Goal: Task Accomplishment & Management: Use online tool/utility

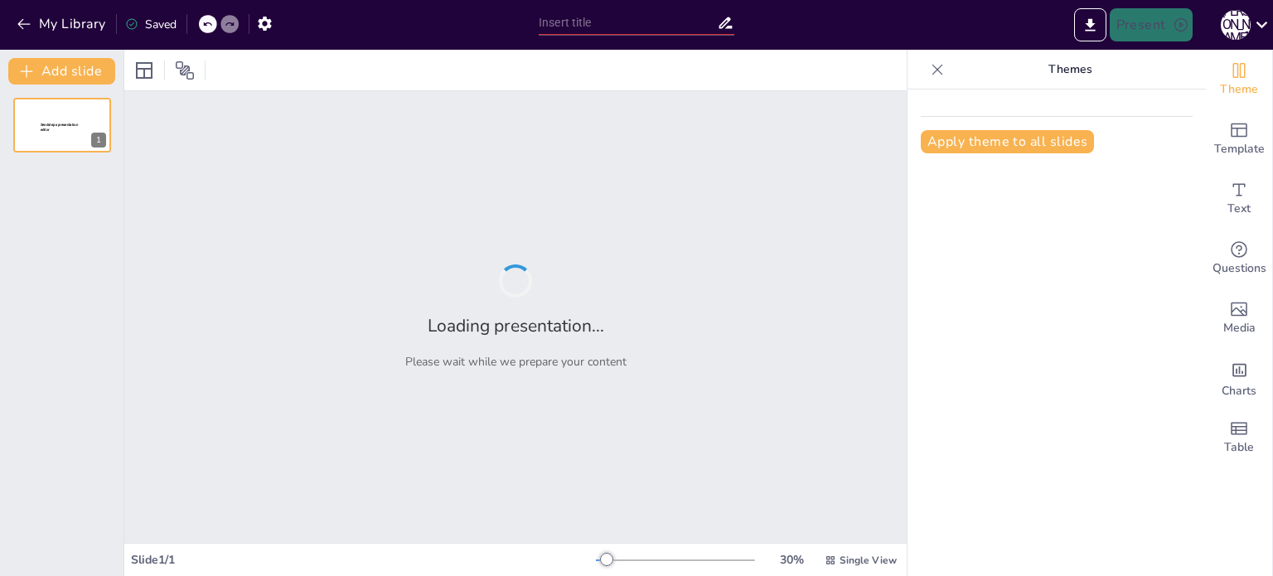
type input "Imported DS21060_40_anos_DarioMonasterio_FINAL.pptx"
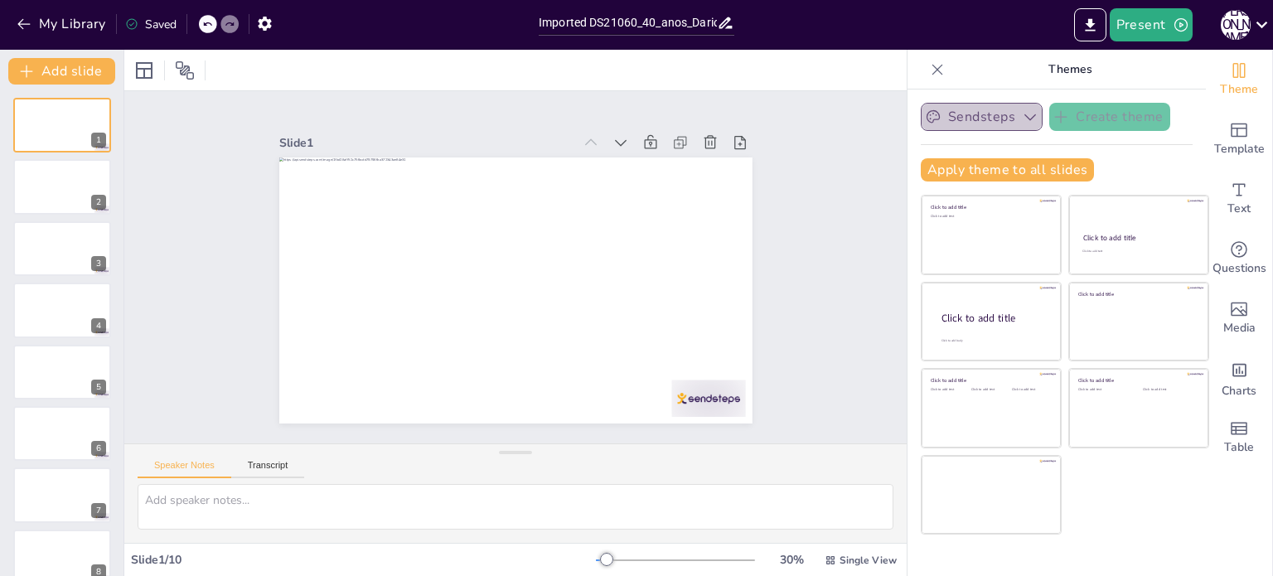
click at [1022, 117] on icon "button" at bounding box center [1030, 117] width 17 height 17
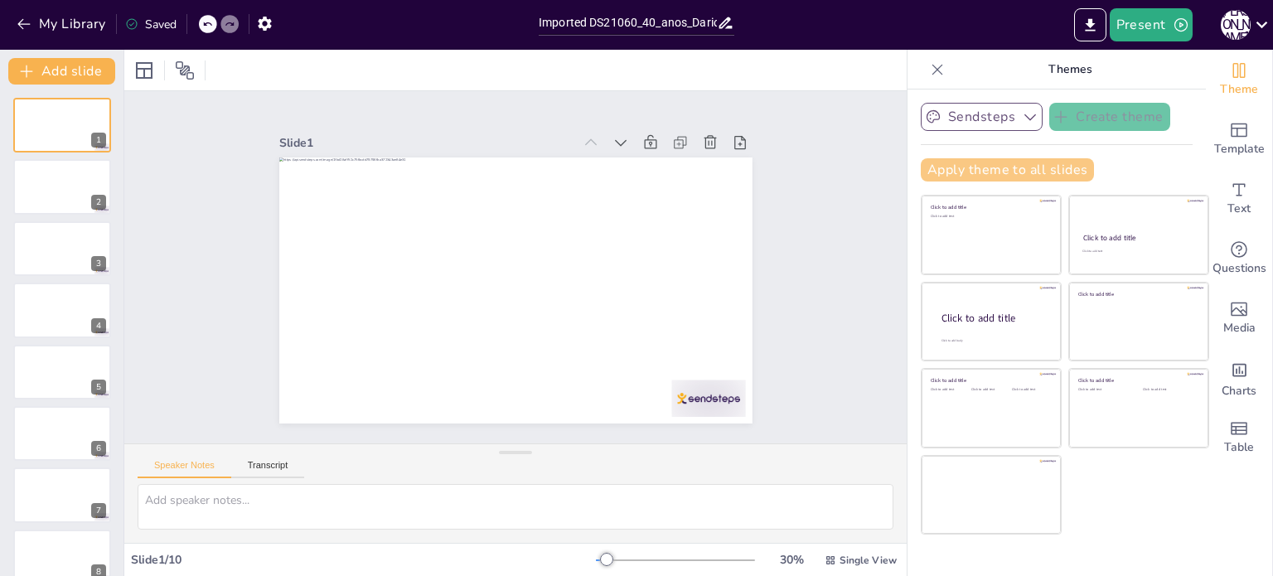
click at [980, 166] on button "Apply theme to all slides" at bounding box center [1006, 169] width 173 height 23
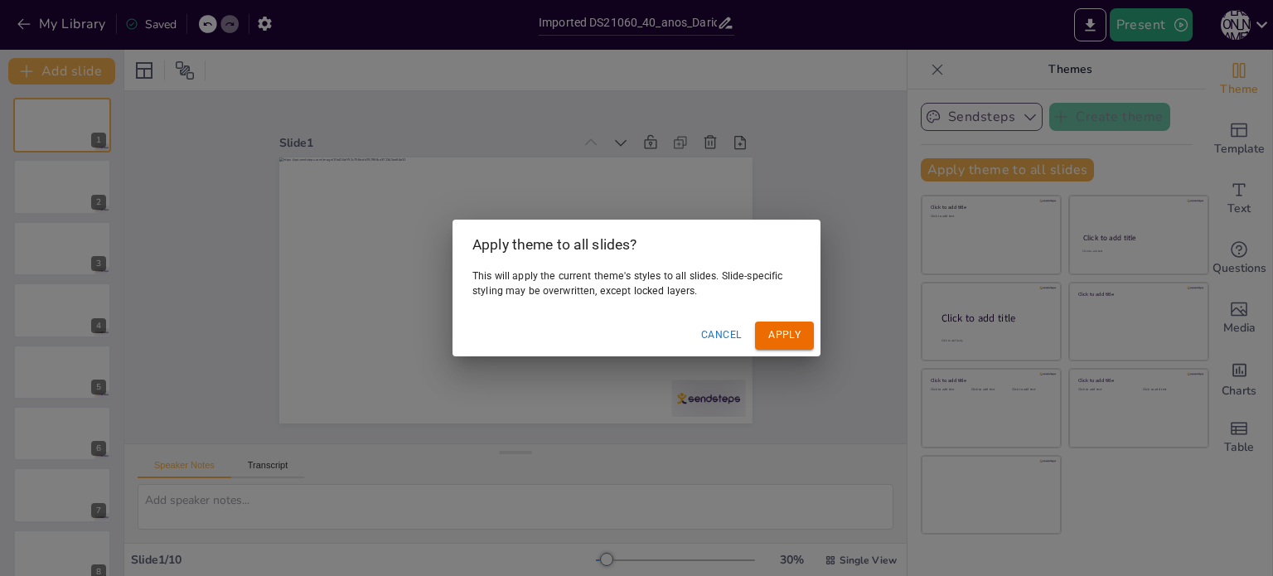
click at [778, 337] on button "Apply" at bounding box center [784, 334] width 59 height 27
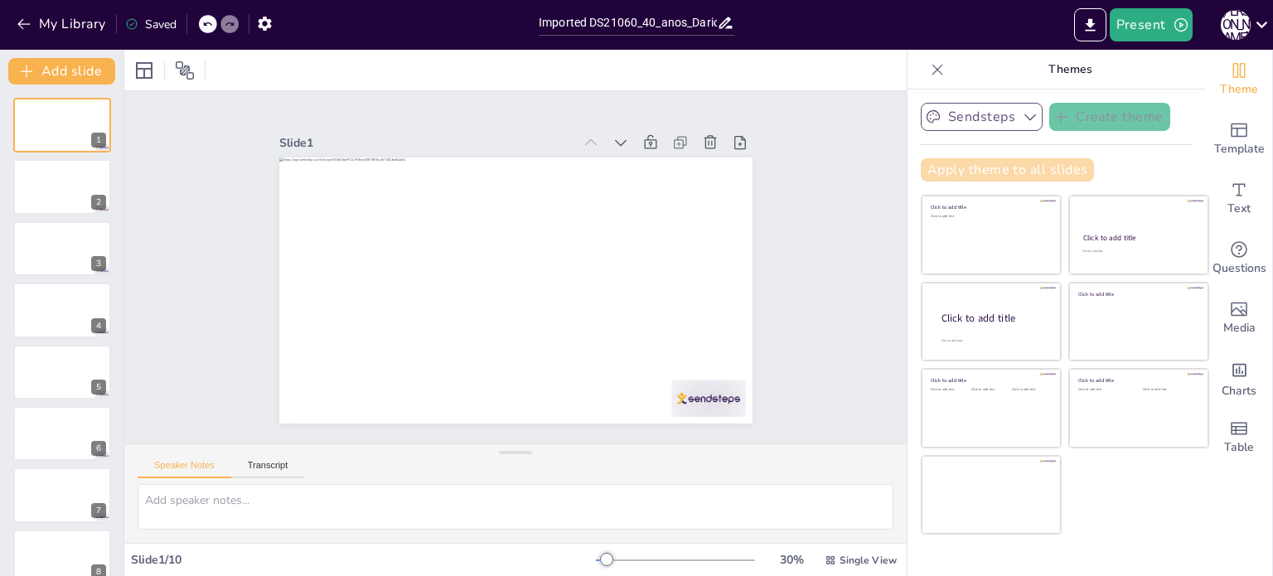
click at [1022, 167] on button "Apply theme to all slides" at bounding box center [1006, 169] width 173 height 23
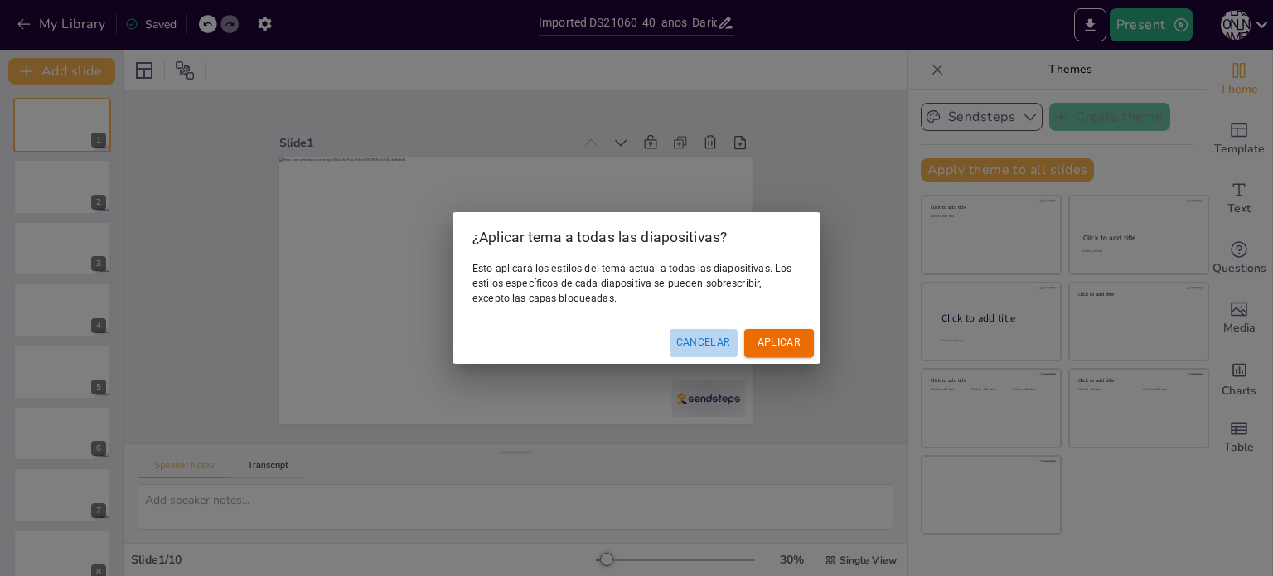
click at [729, 337] on button "Cancelar" at bounding box center [703, 342] width 68 height 27
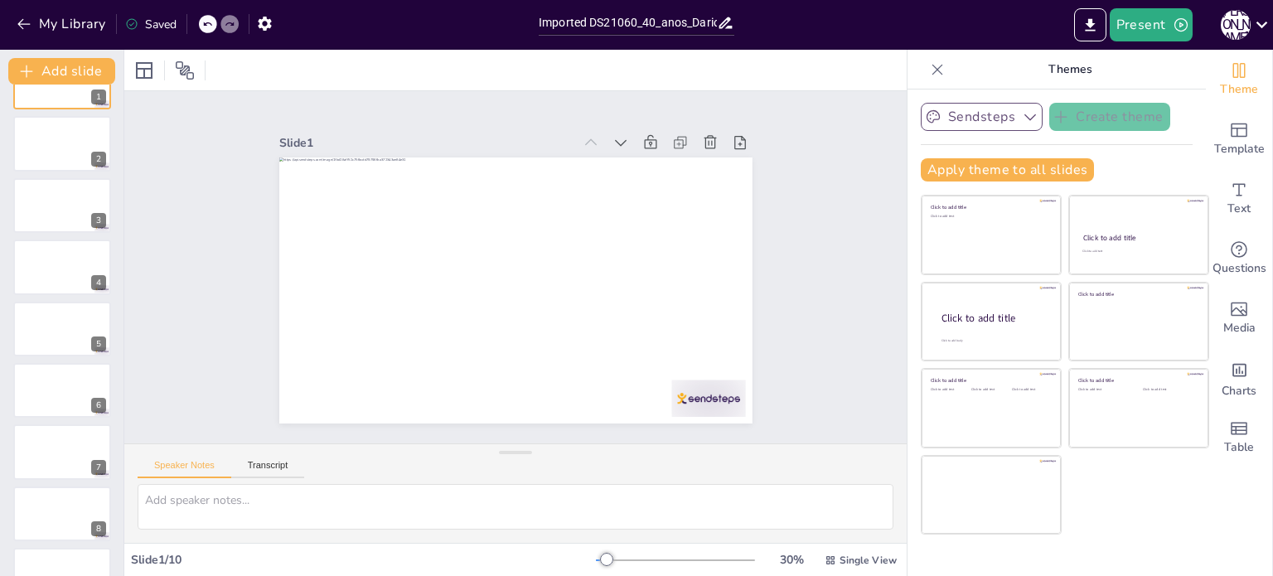
scroll to position [39, 0]
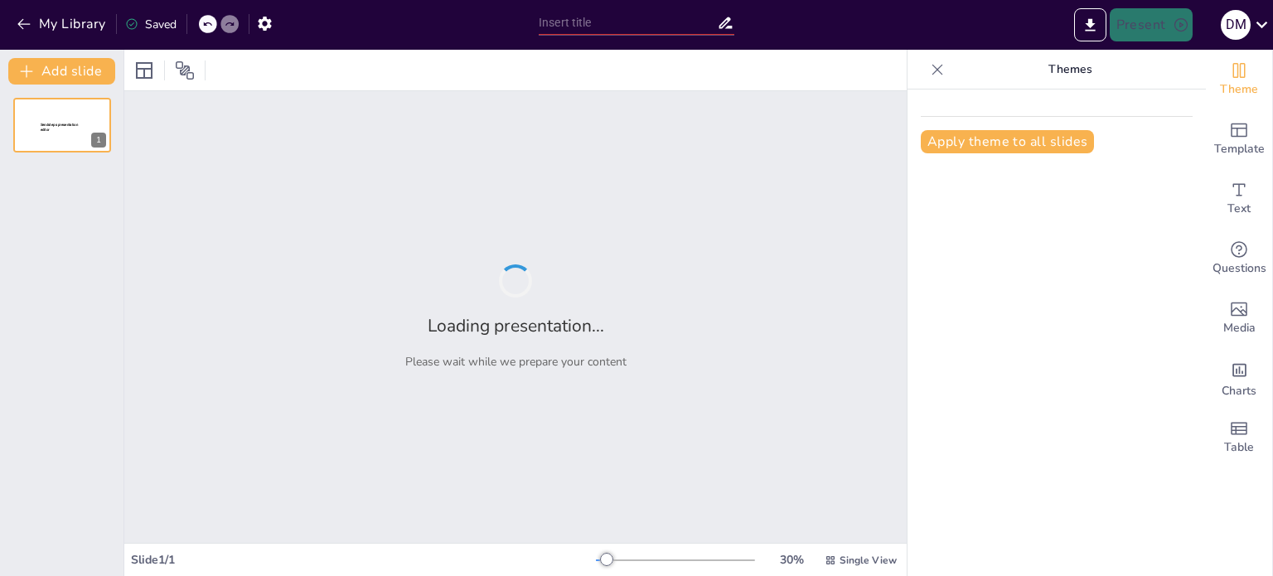
type input "Lecciones del DS 21060 y el nuevo pacto monetario-fiscal para Bolivia"
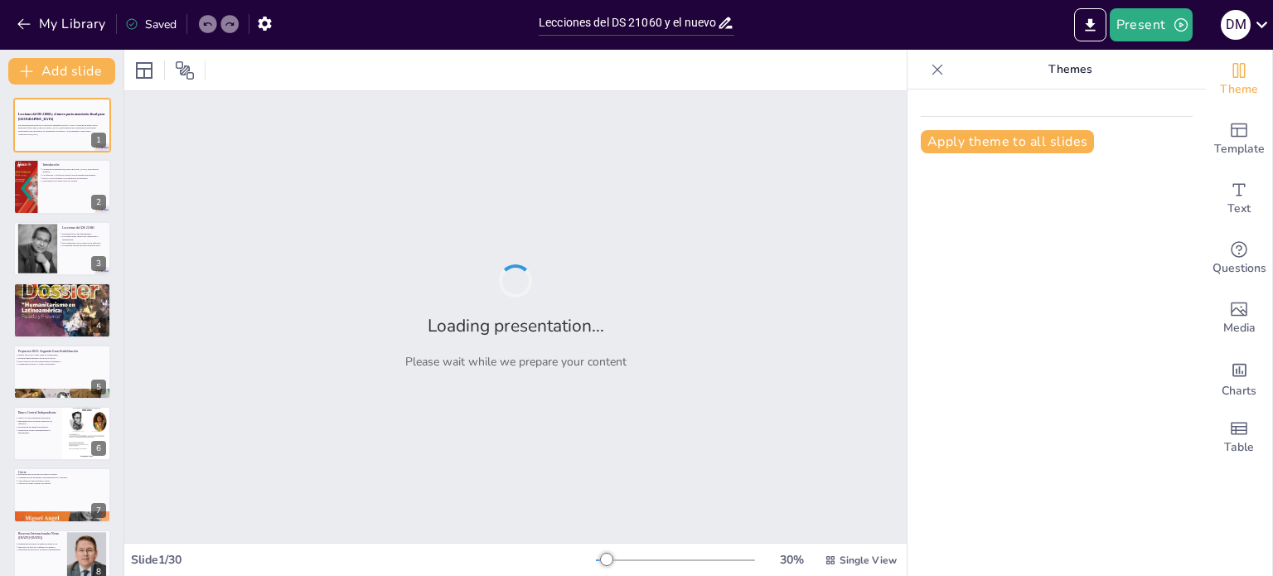
checkbox input "true"
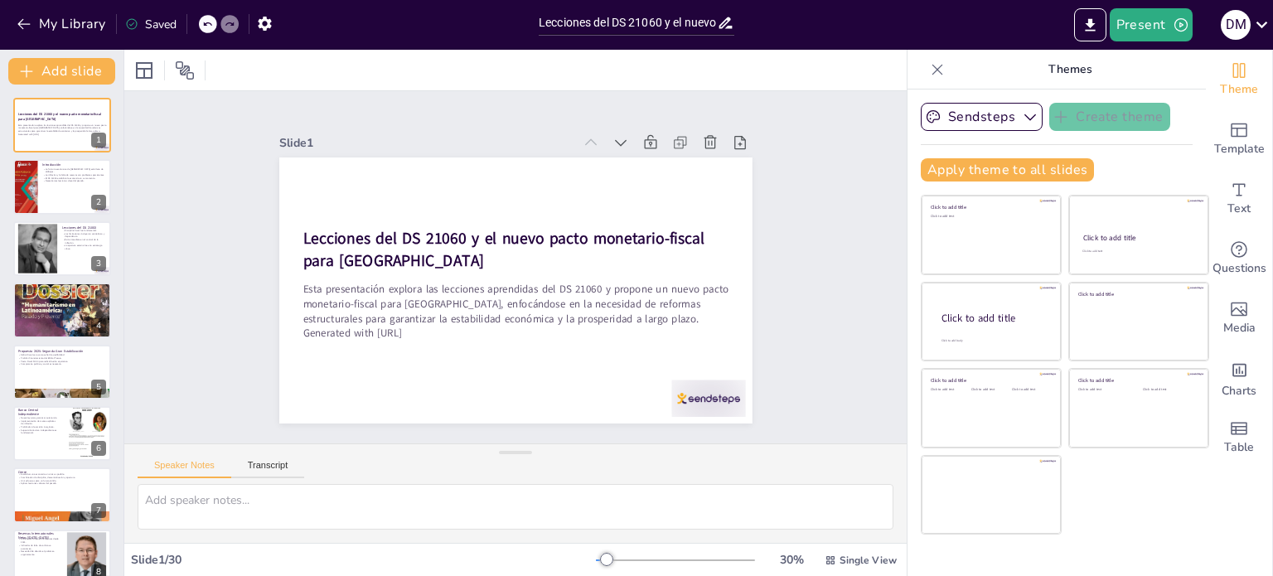
checkbox input "true"
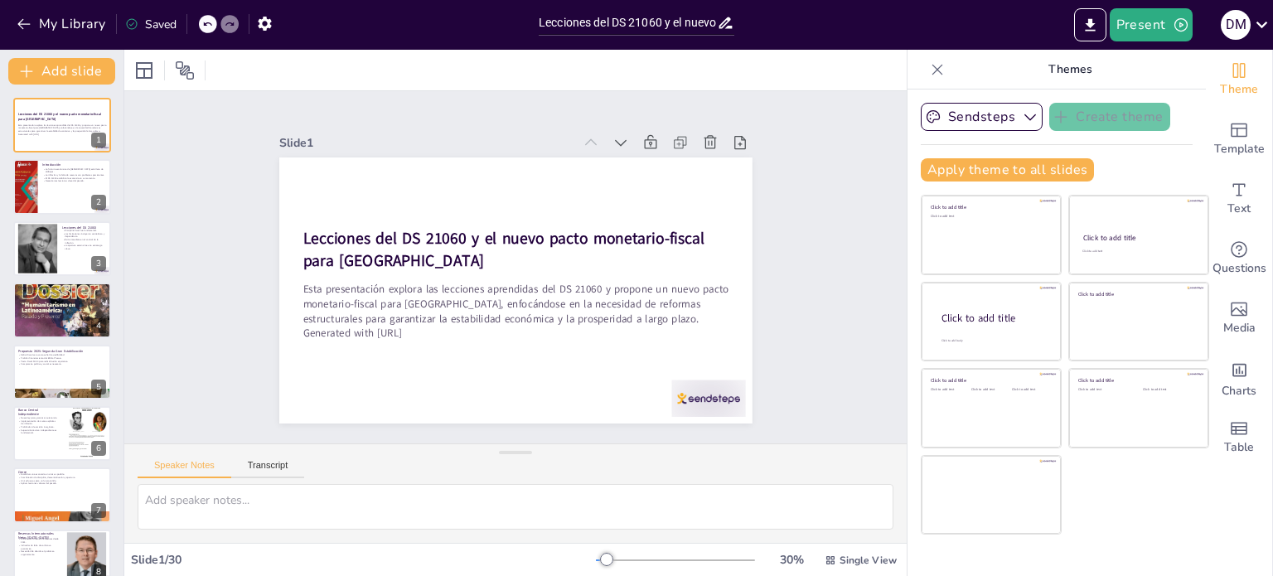
checkbox input "true"
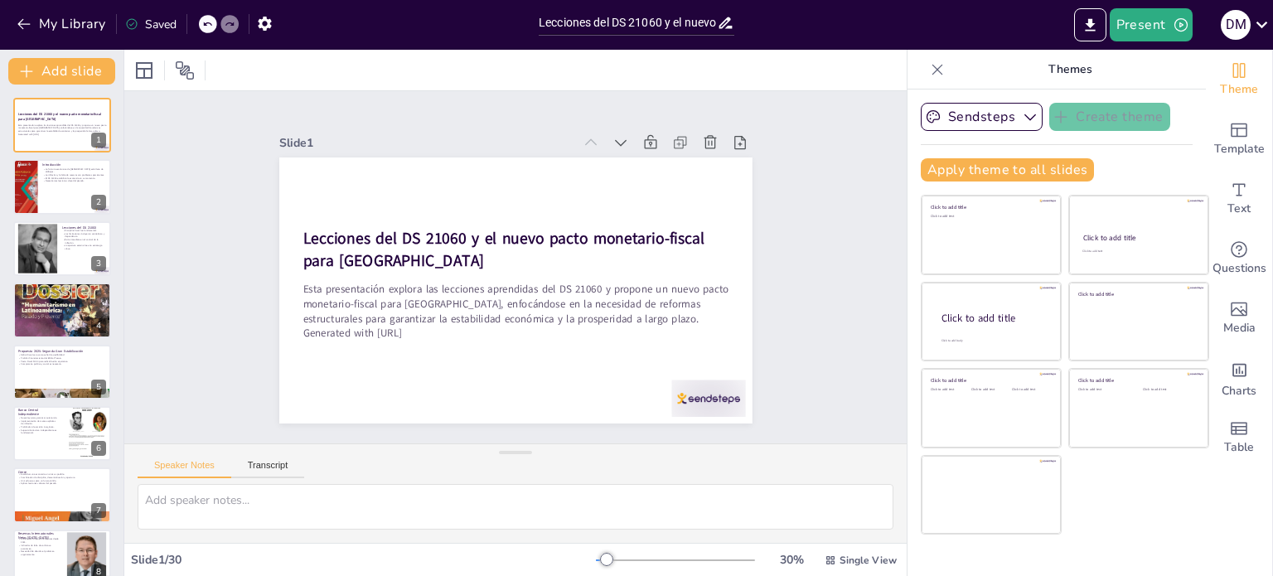
checkbox input "true"
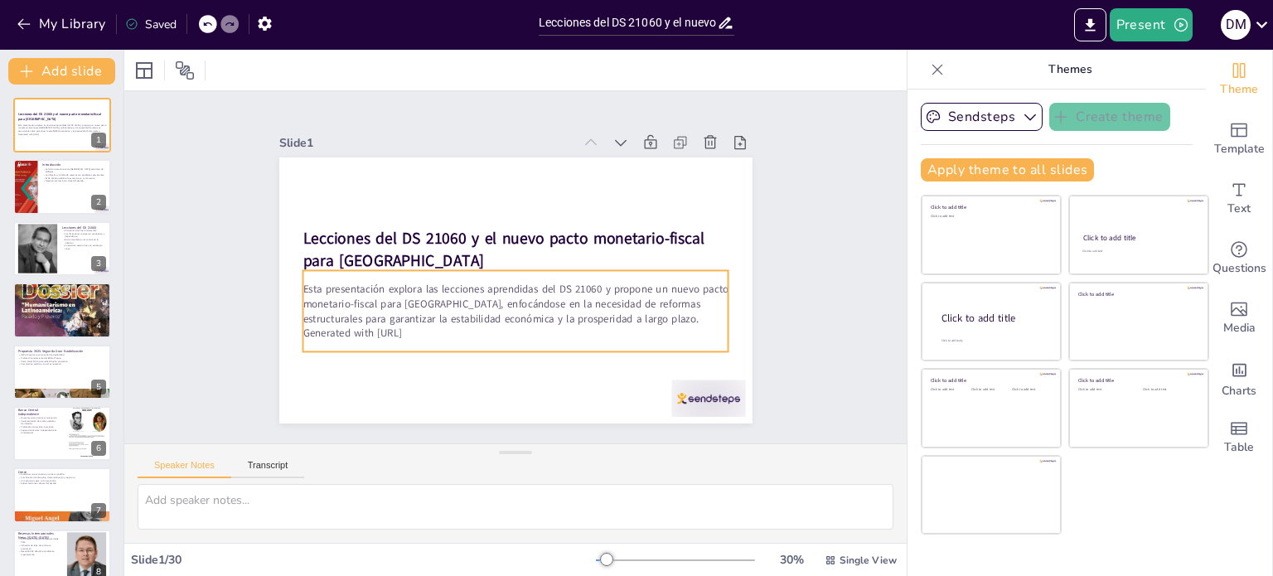
checkbox input "true"
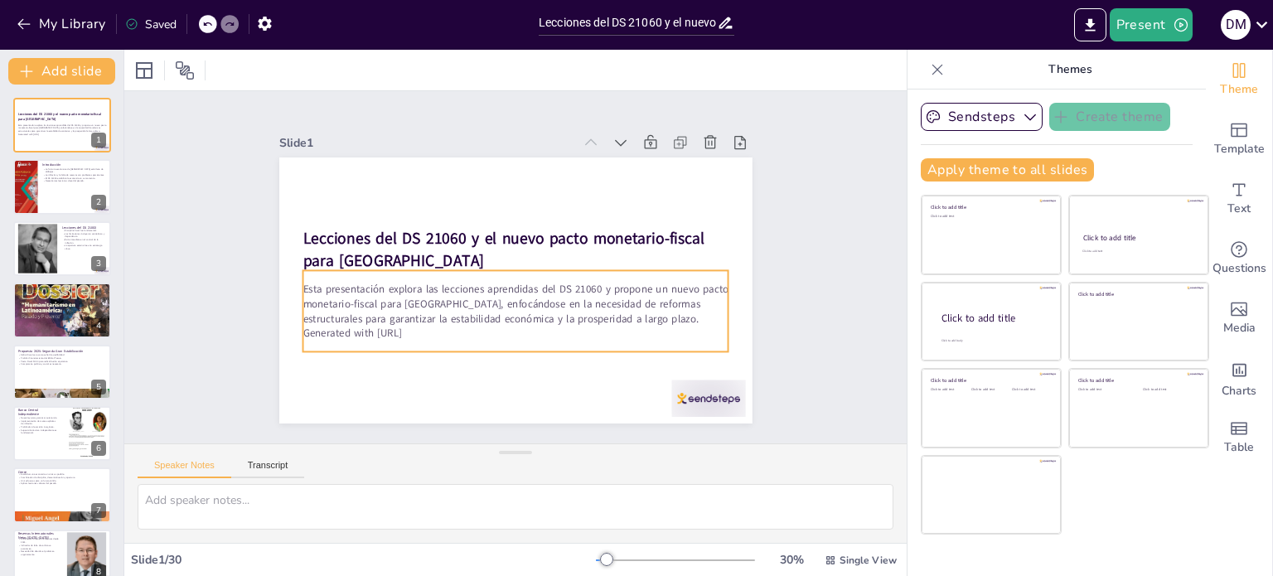
checkbox input "true"
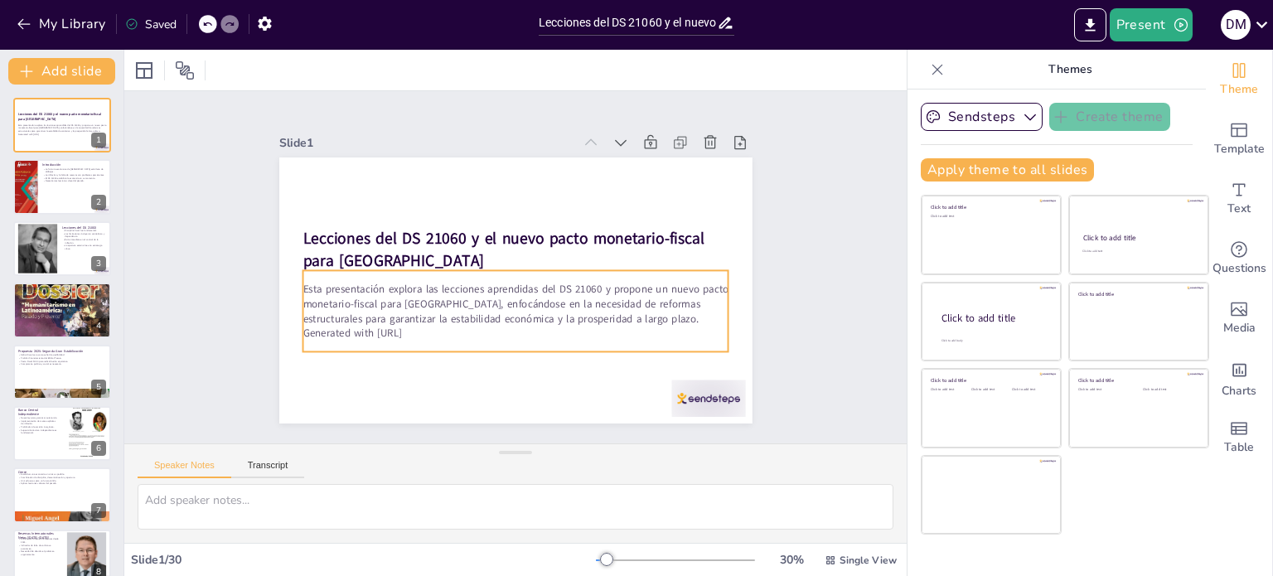
checkbox input "true"
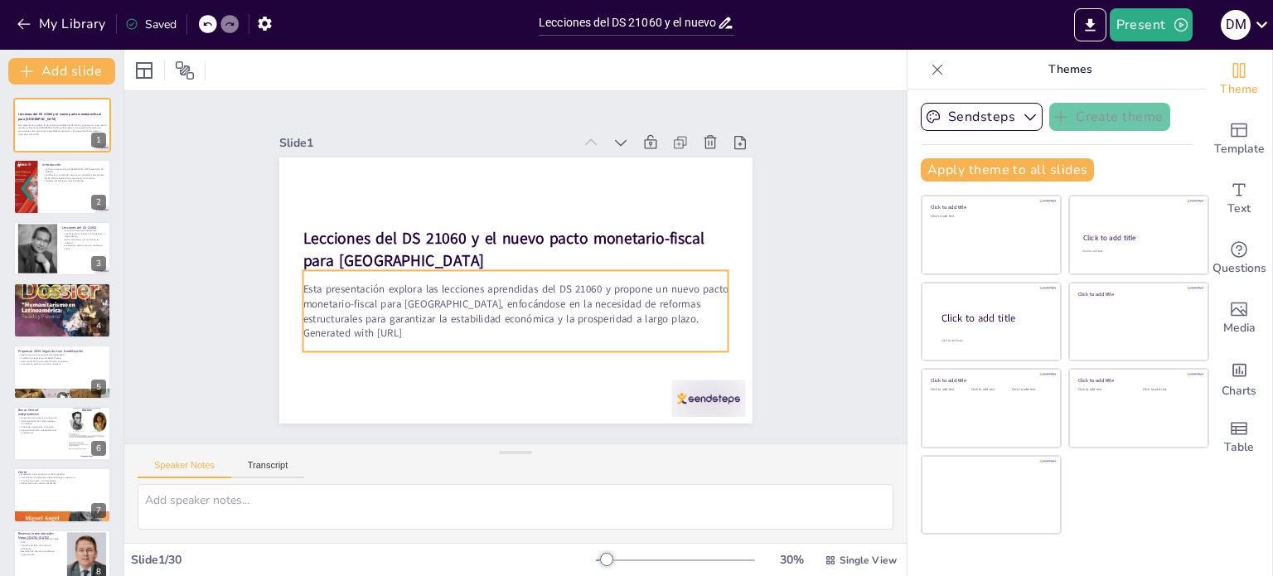
checkbox input "true"
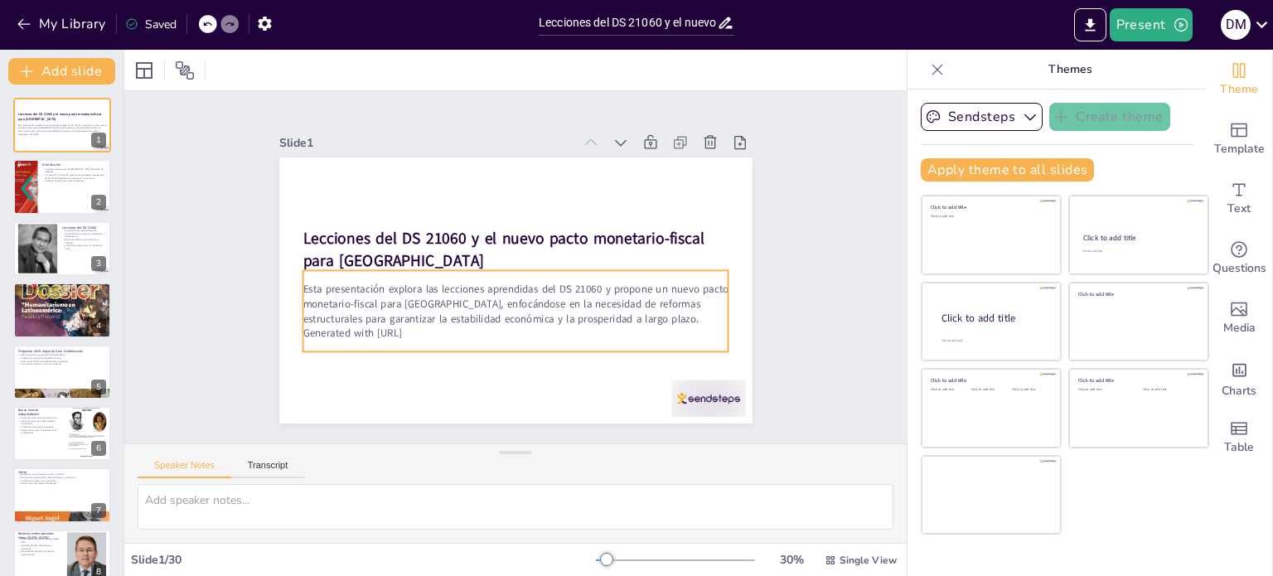
checkbox input "true"
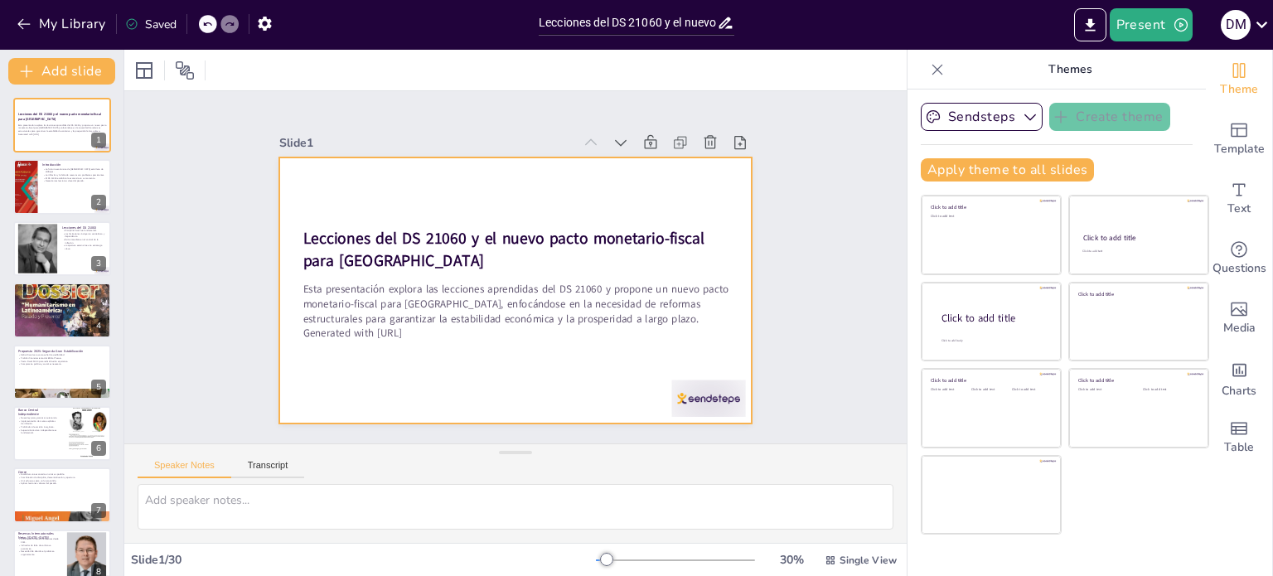
checkbox input "true"
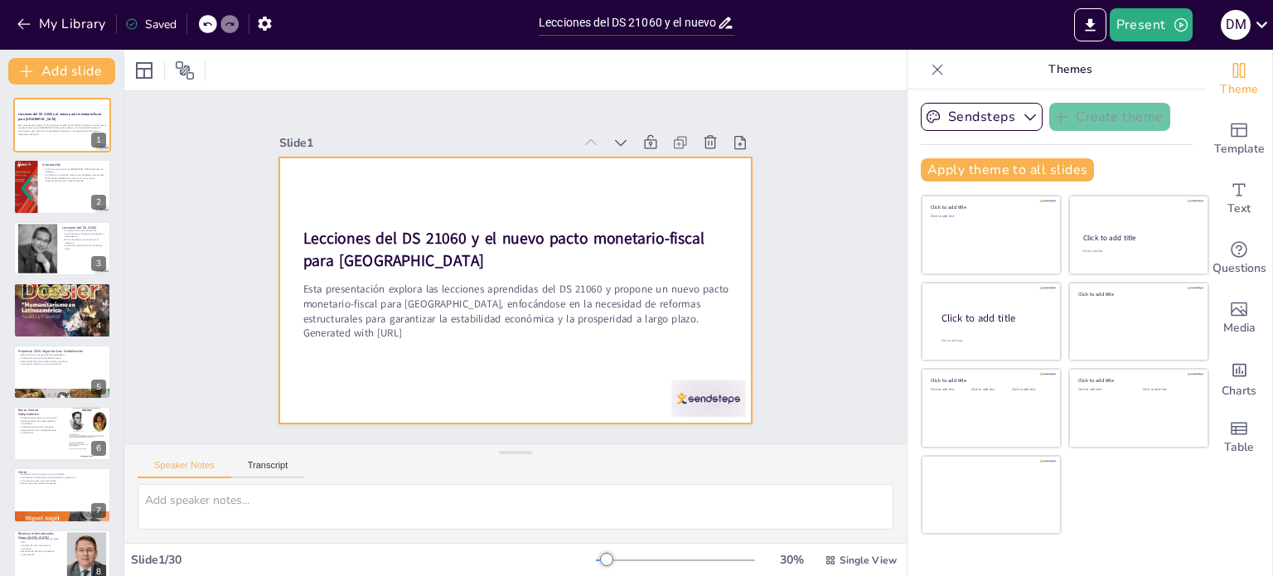
checkbox input "true"
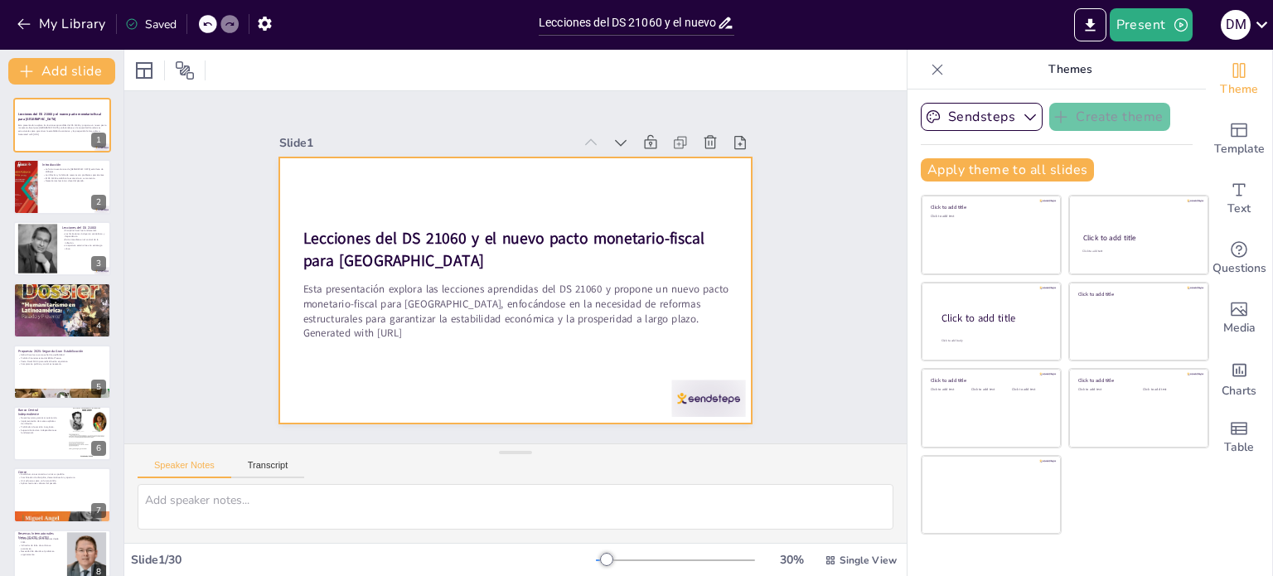
checkbox input "true"
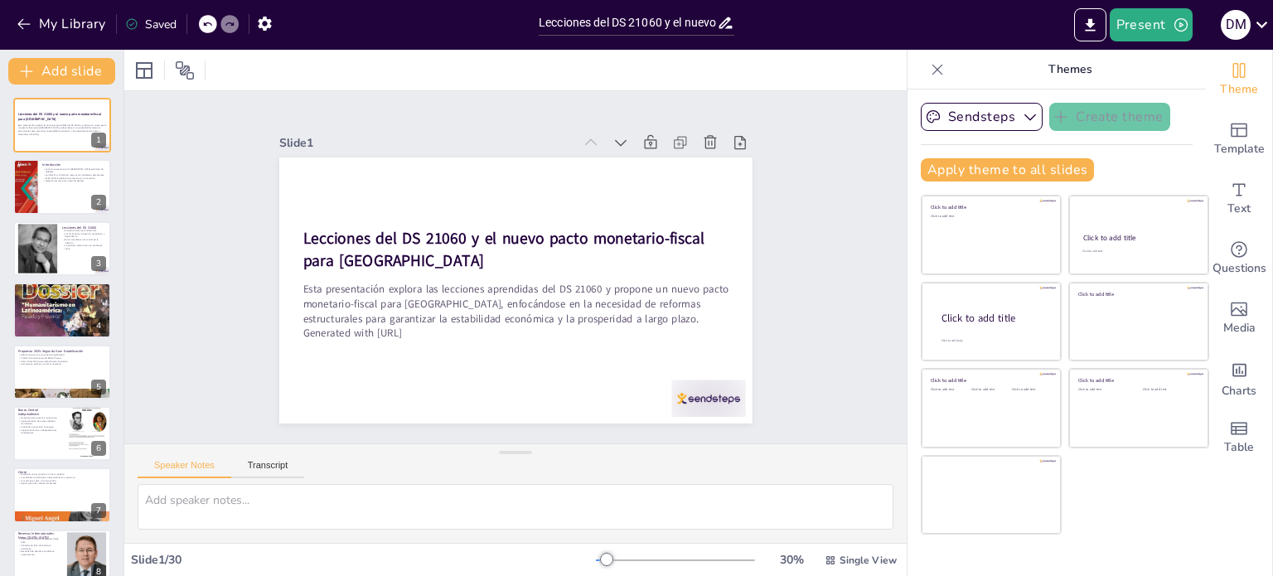
checkbox input "true"
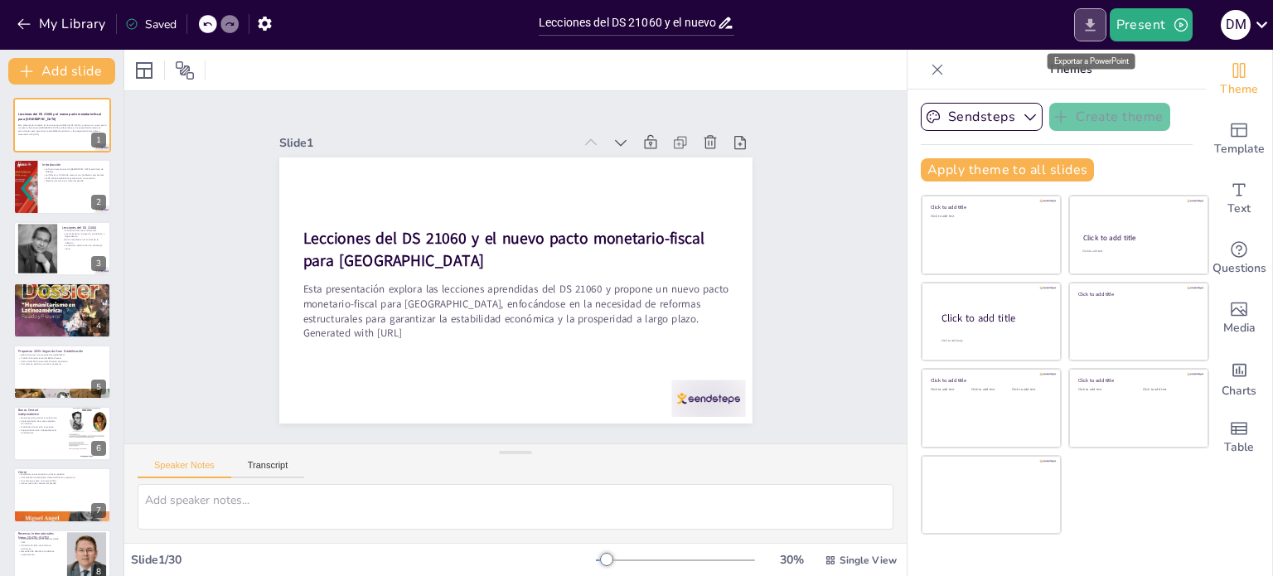
click at [1084, 27] on icon "Export to PowerPoint" at bounding box center [1089, 25] width 17 height 17
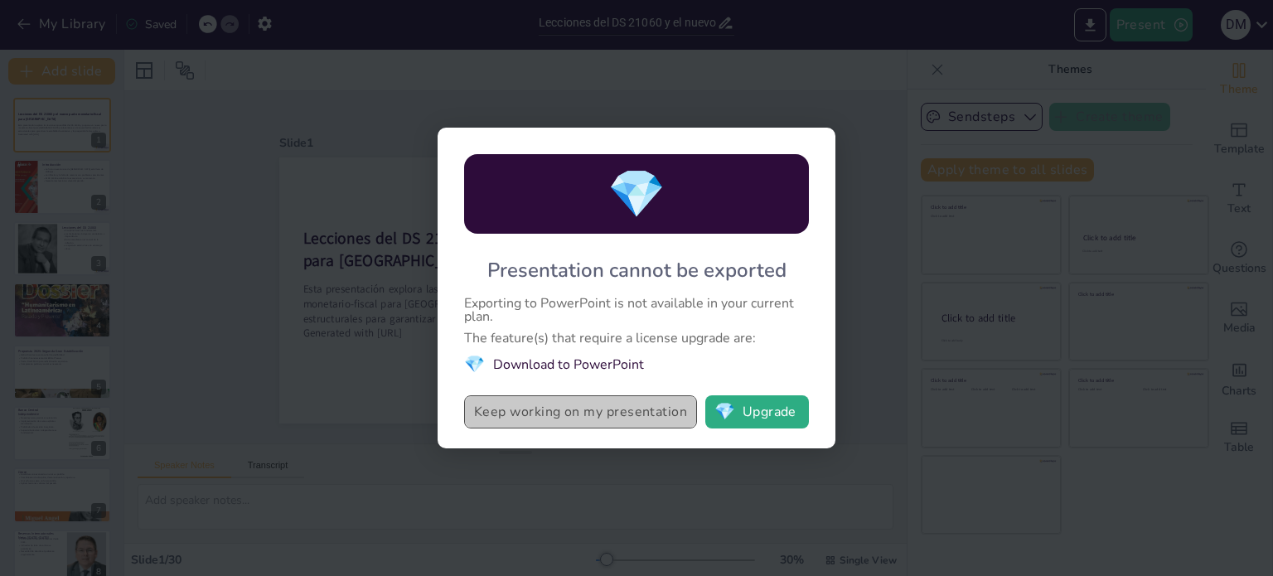
click at [659, 416] on button "Keep working on my presentation" at bounding box center [580, 411] width 233 height 33
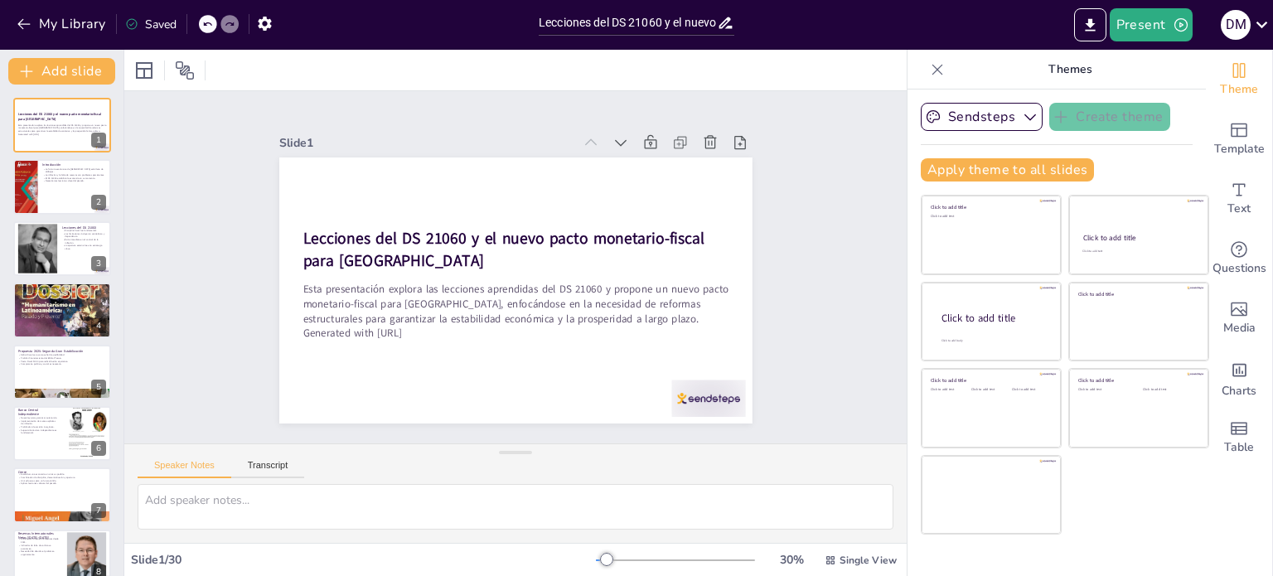
checkbox input "true"
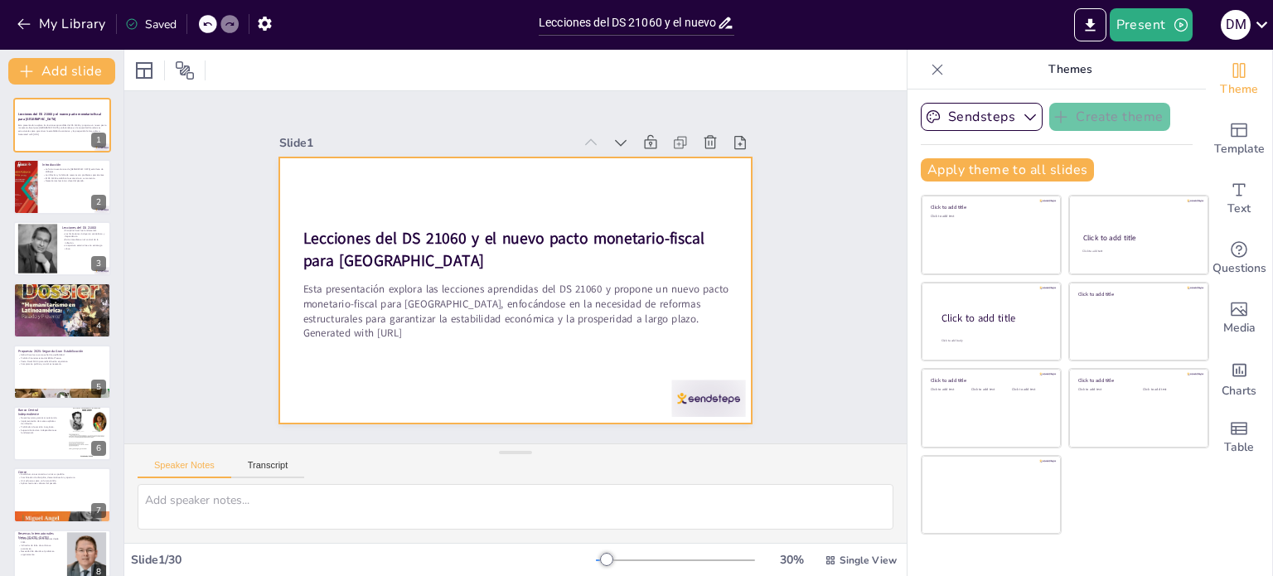
checkbox input "true"
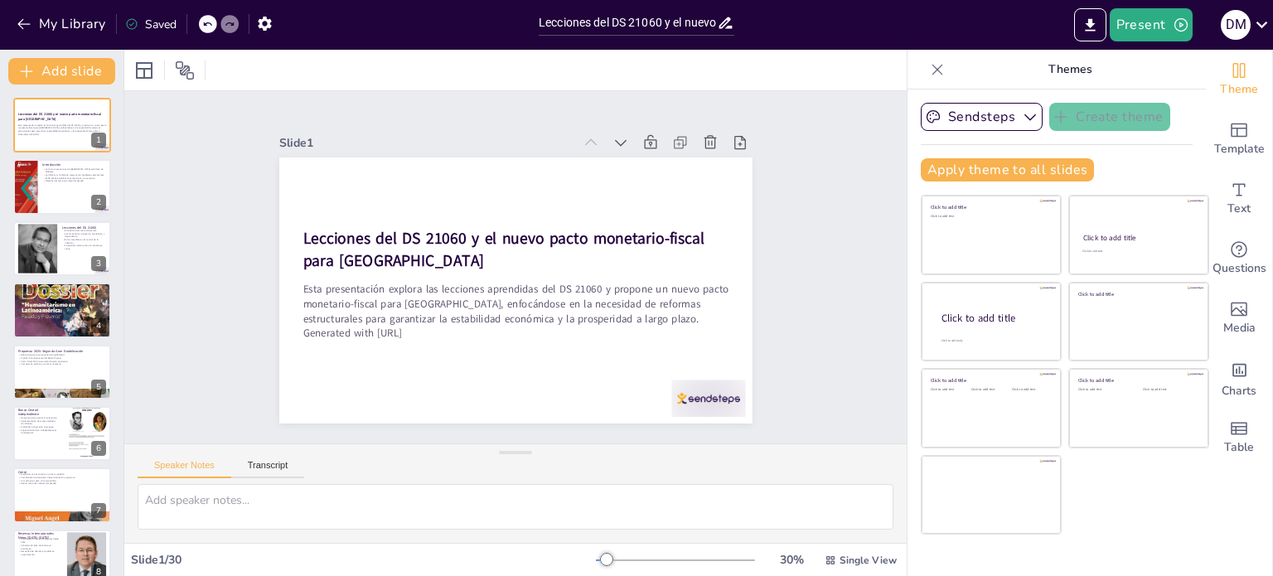
checkbox input "true"
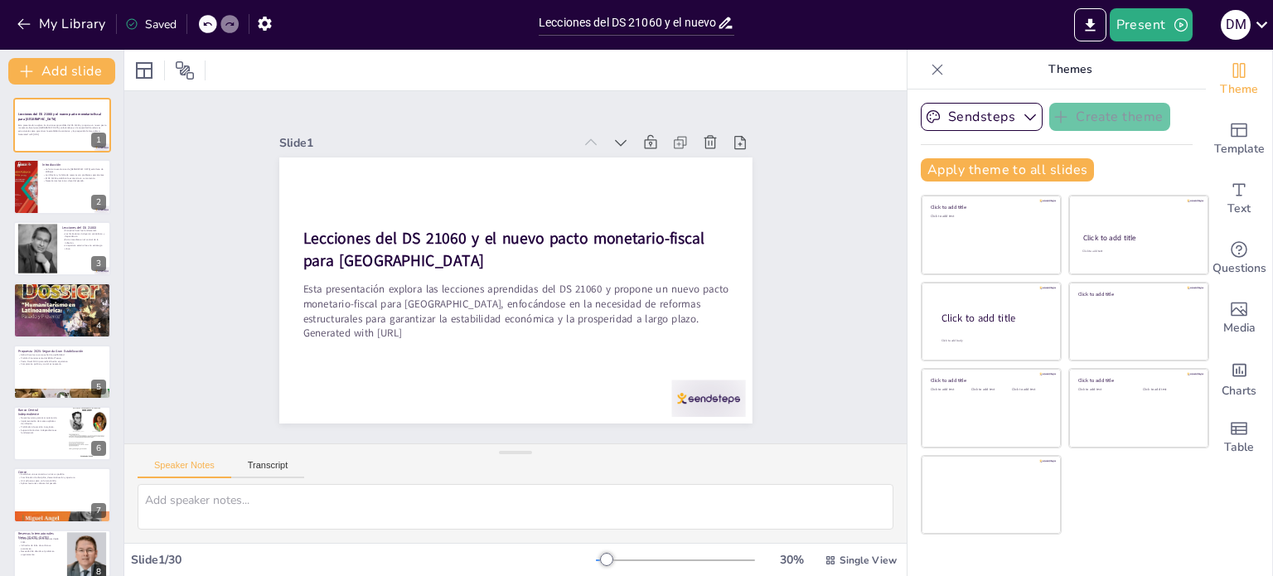
checkbox input "true"
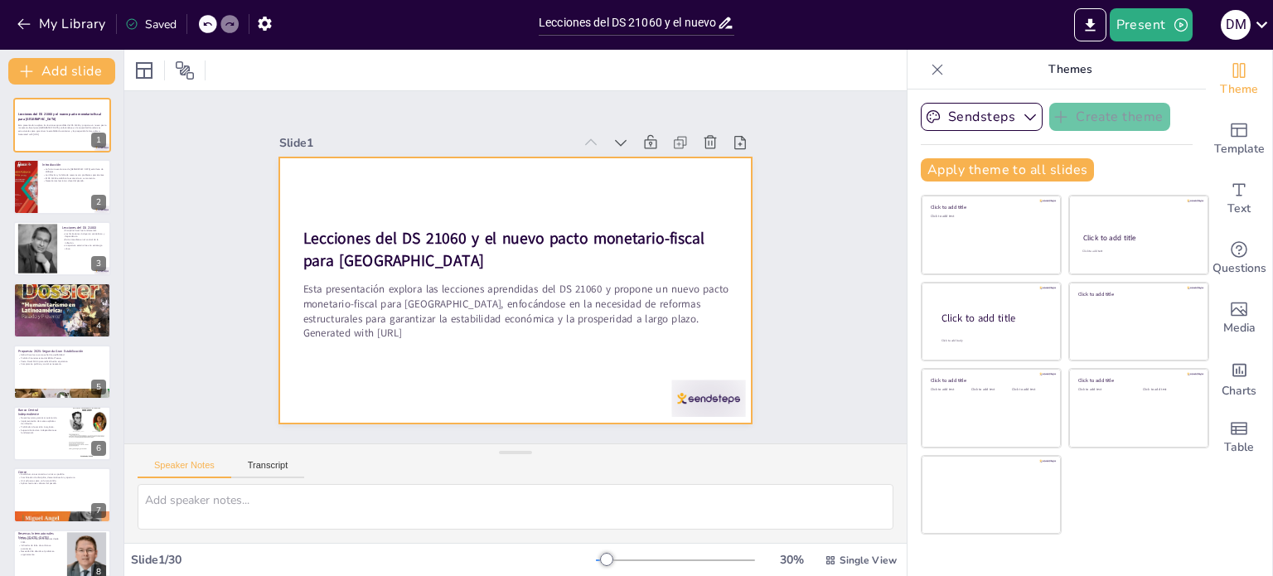
checkbox input "true"
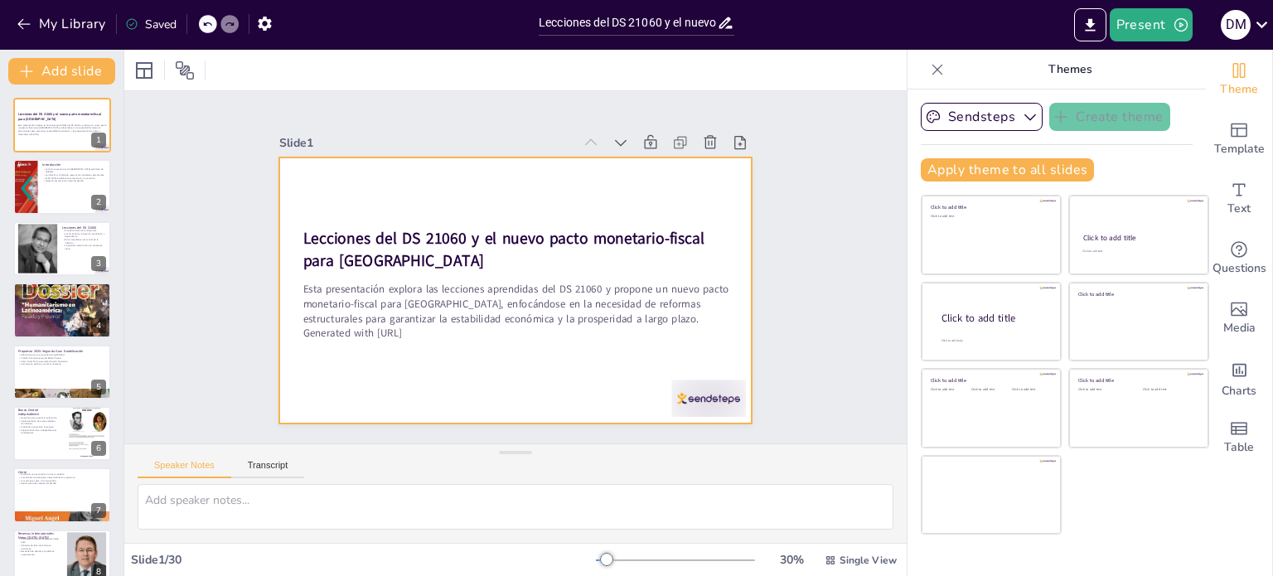
checkbox input "true"
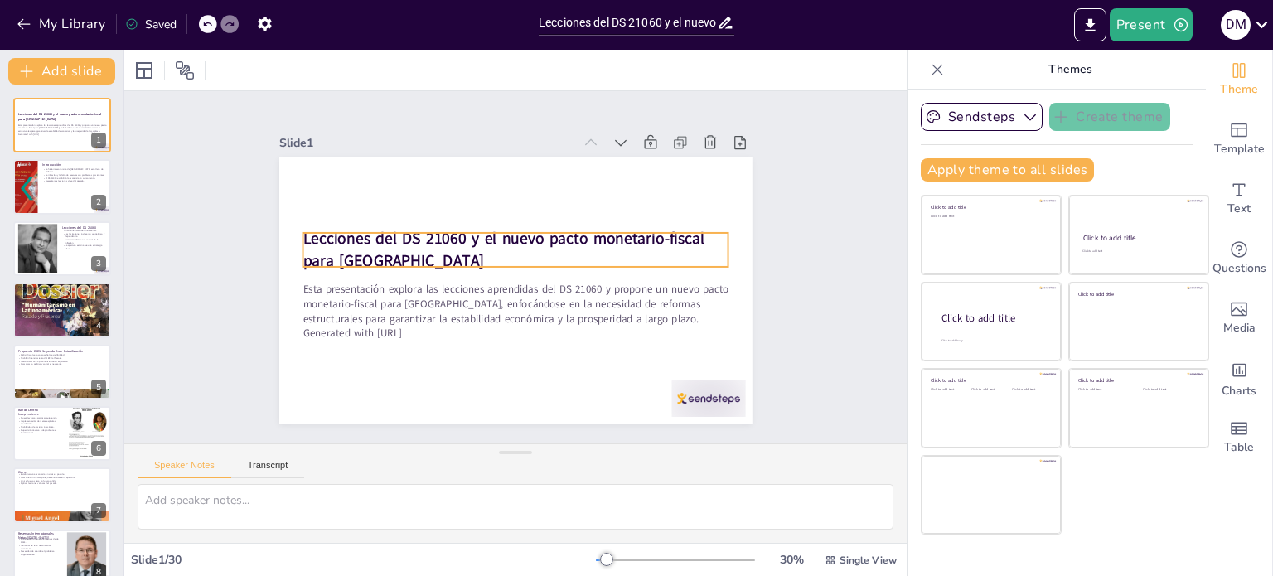
checkbox input "true"
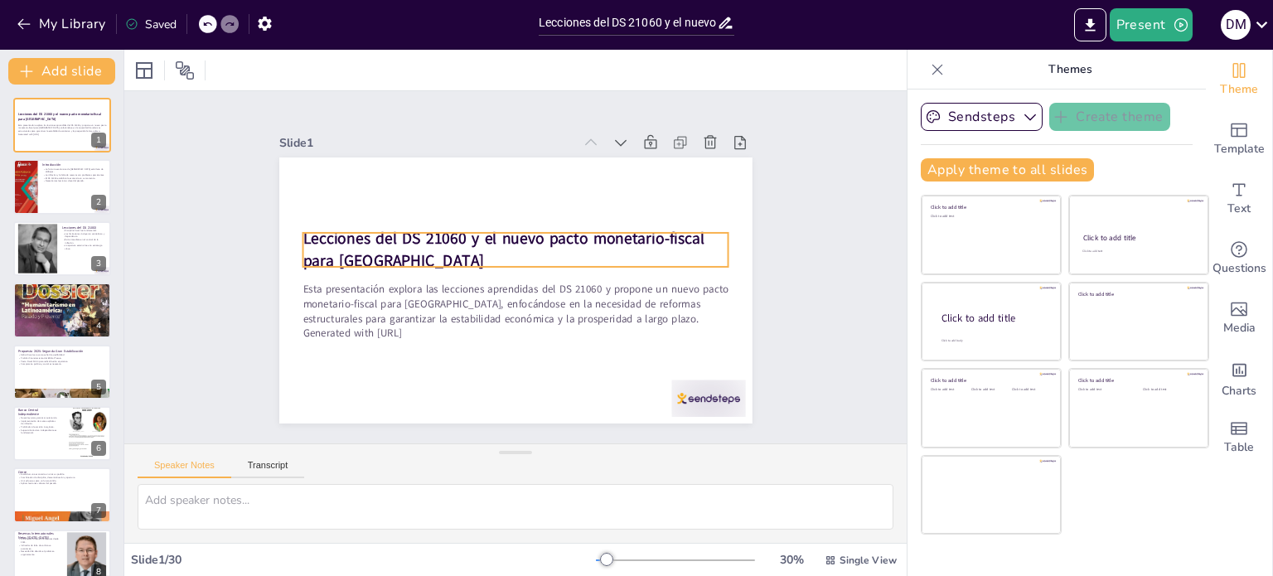
checkbox input "true"
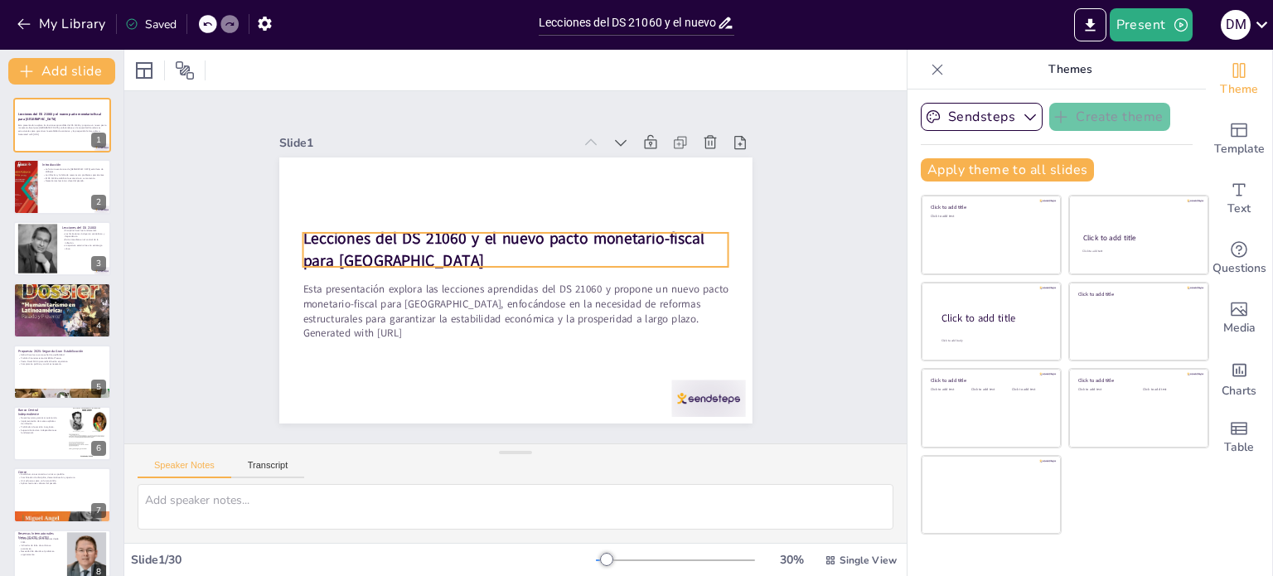
checkbox input "true"
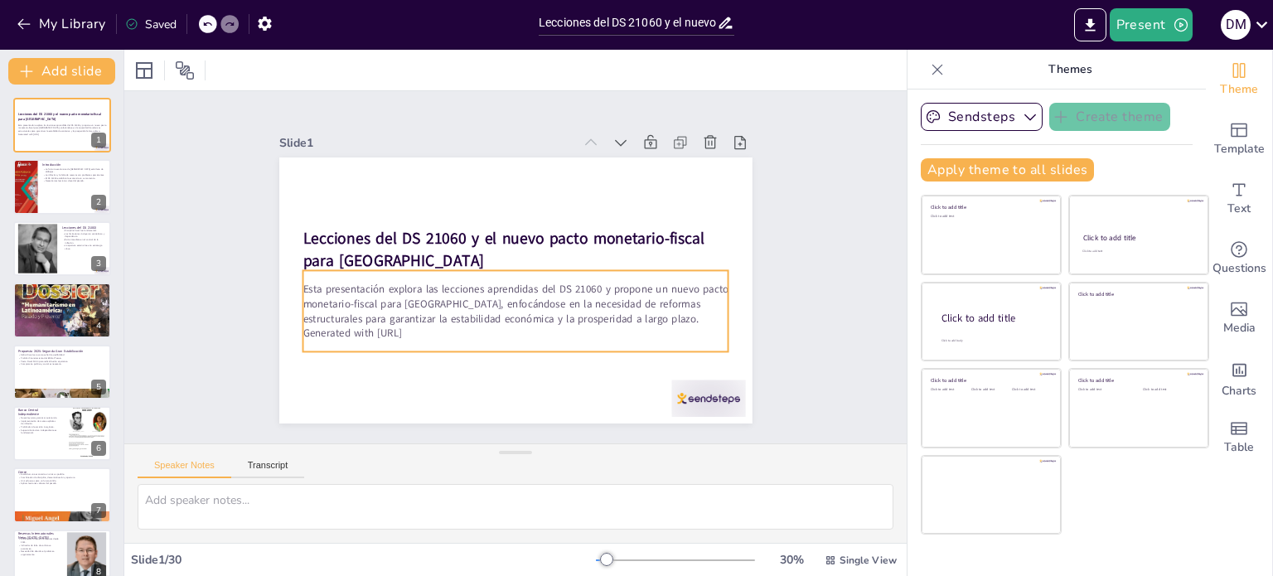
checkbox input "true"
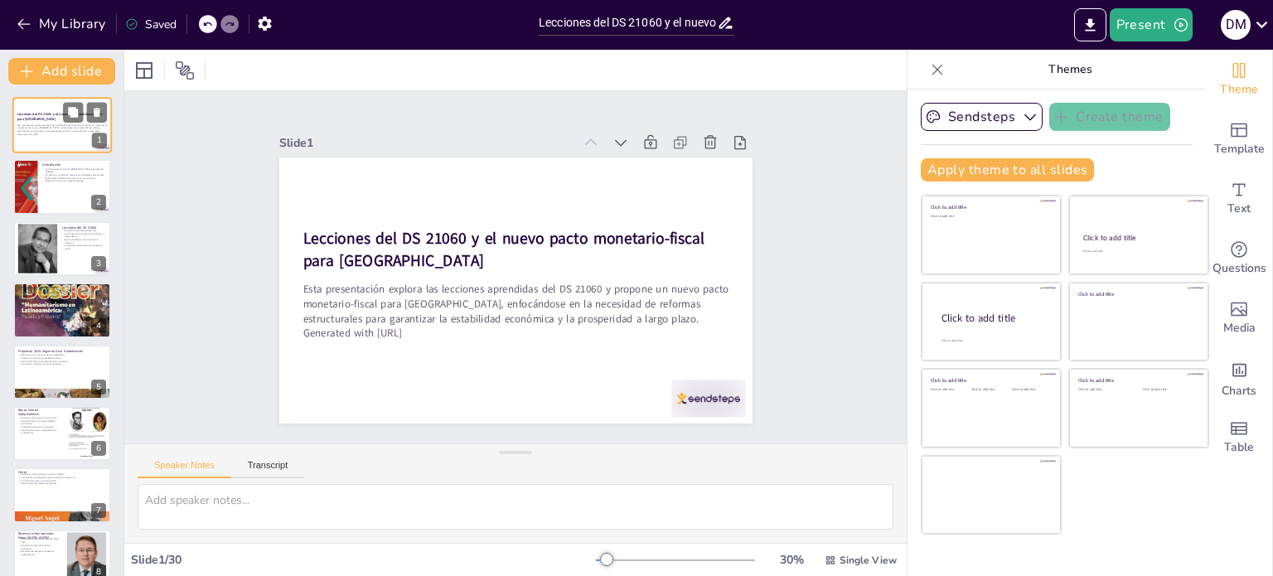
checkbox input "true"
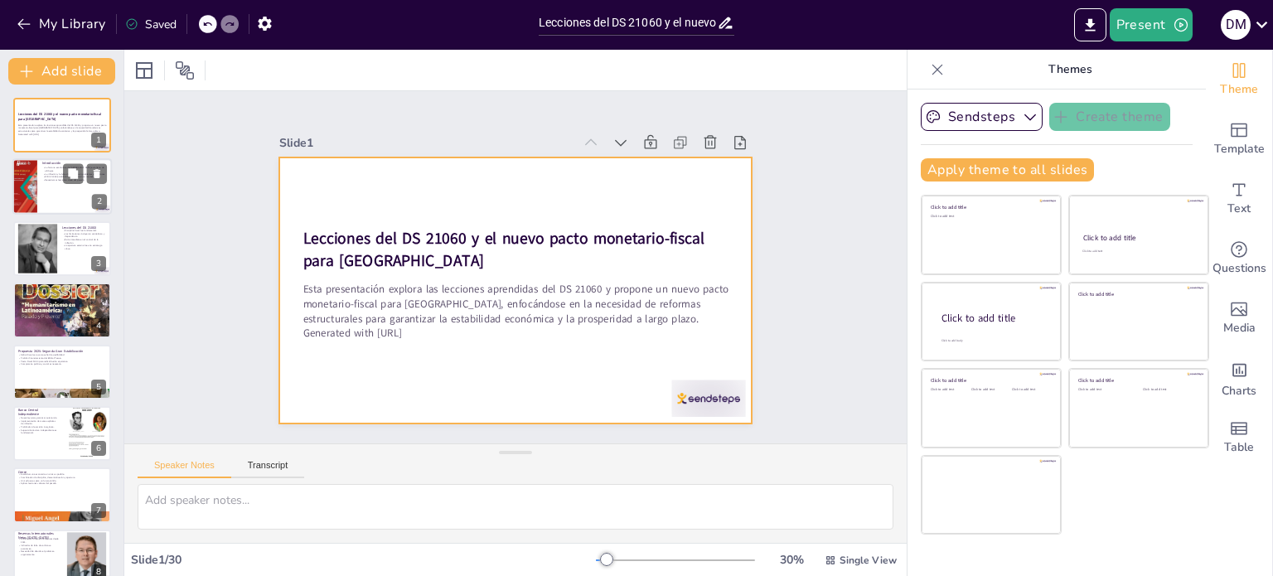
checkbox input "true"
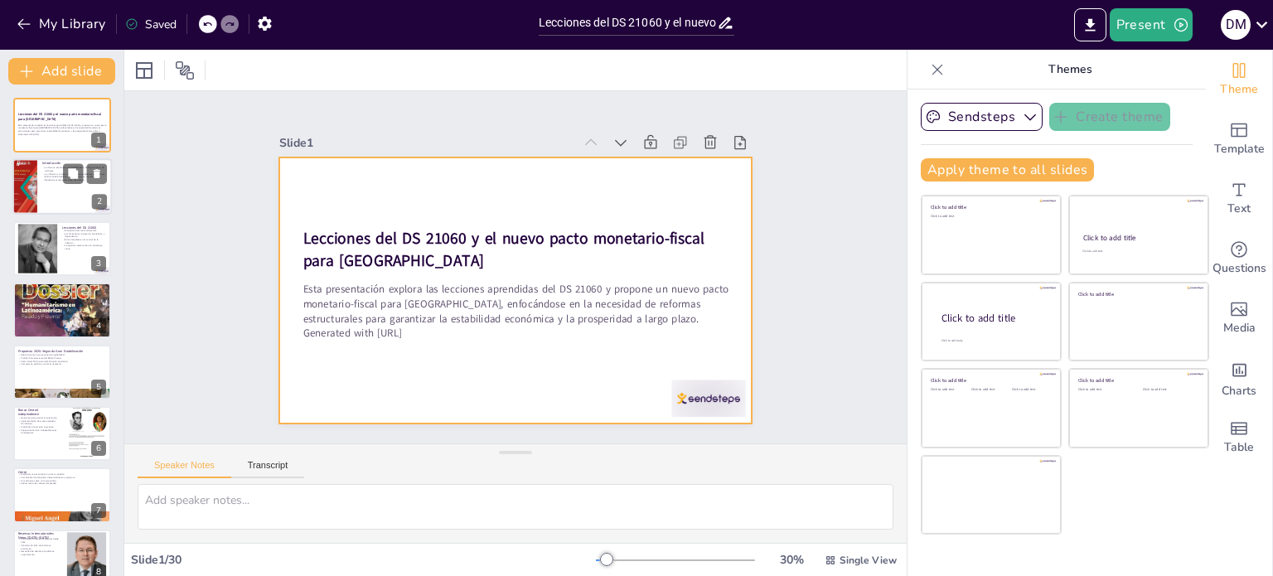
checkbox input "true"
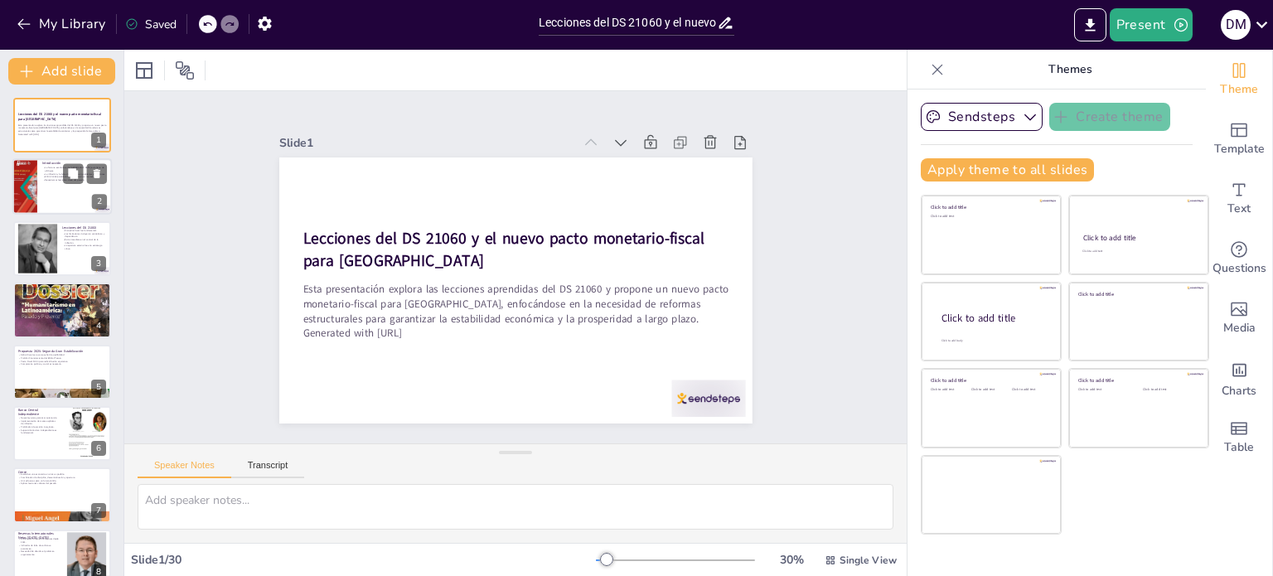
checkbox input "true"
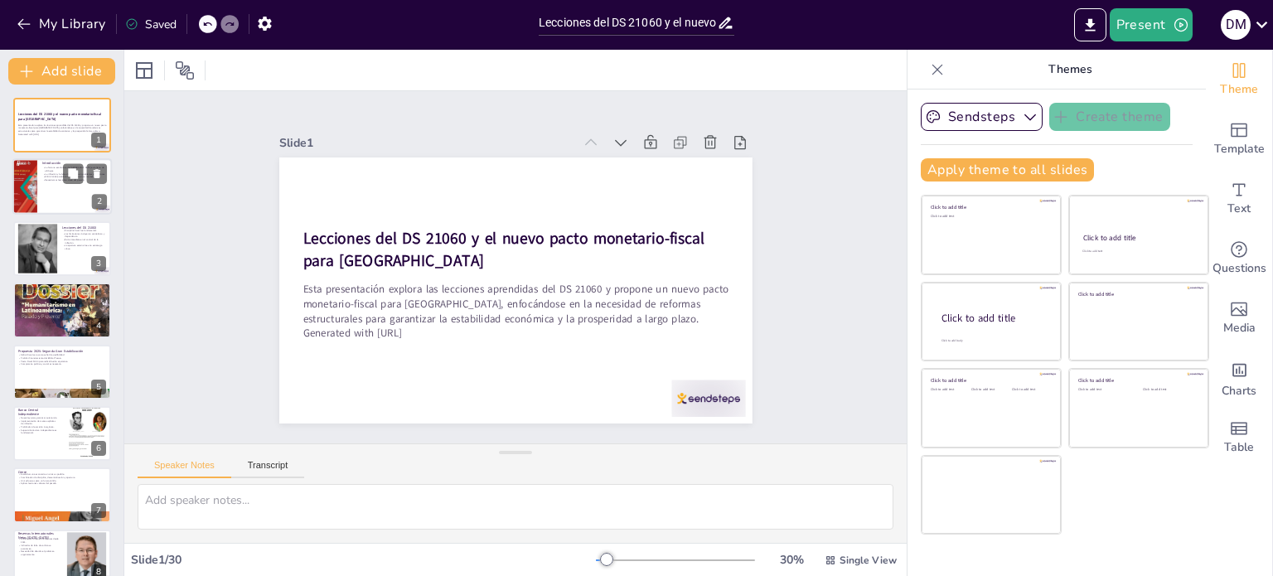
click at [34, 176] on div at bounding box center [24, 187] width 42 height 56
type textarea "La historia económica de Bolivia no es lineal; ha tenido momentos de gran estab…"
checkbox input "true"
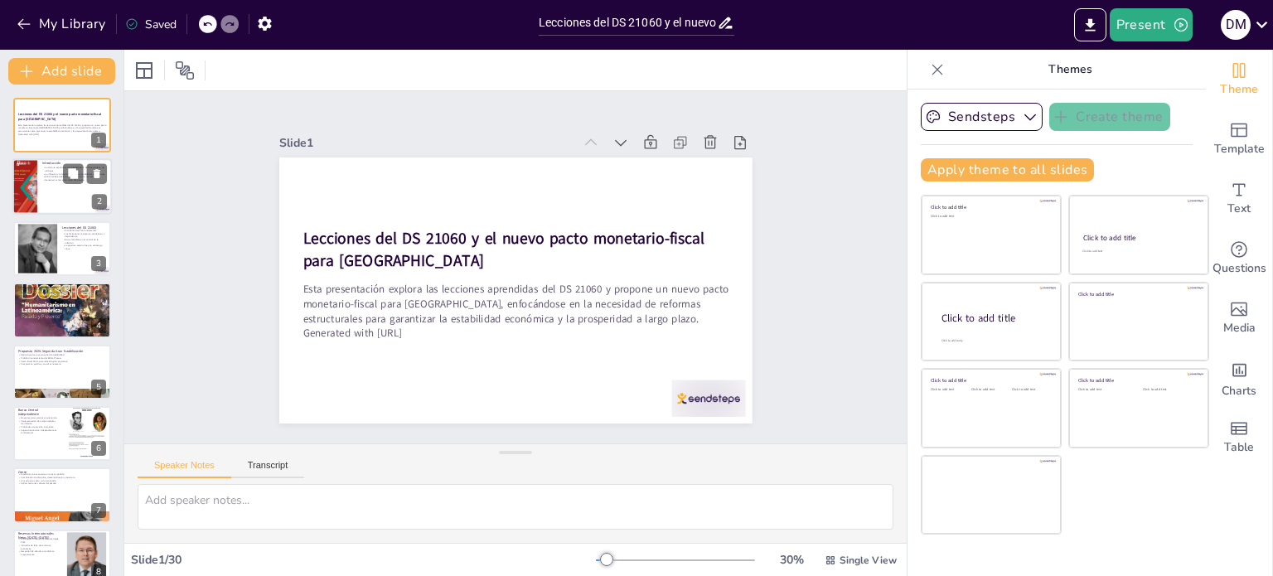
checkbox input "true"
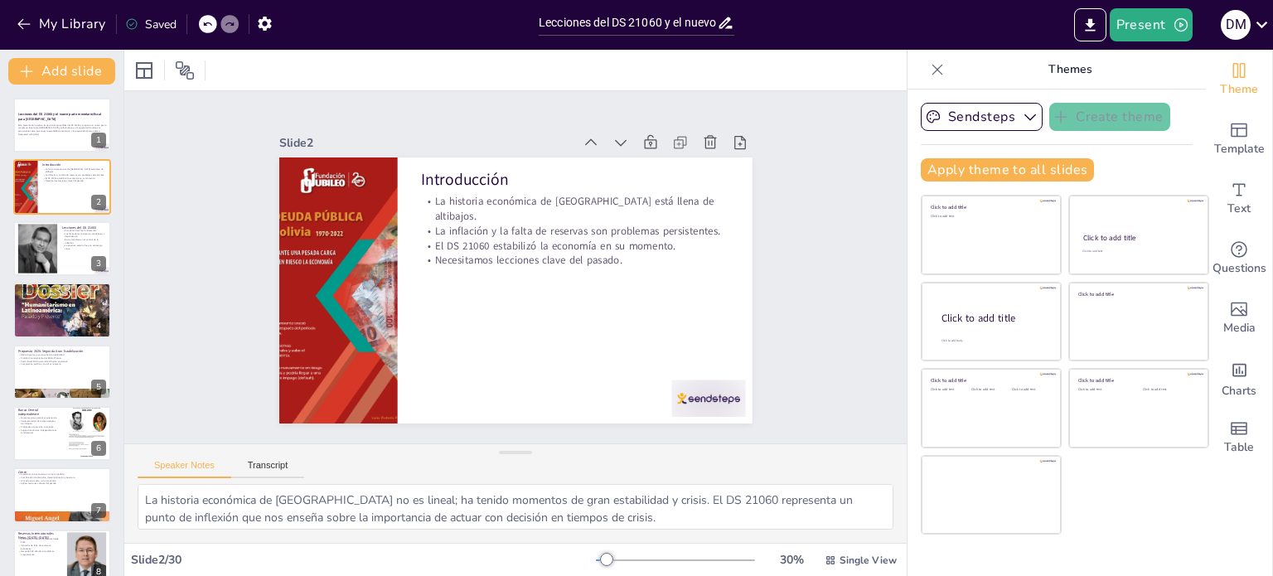
checkbox input "true"
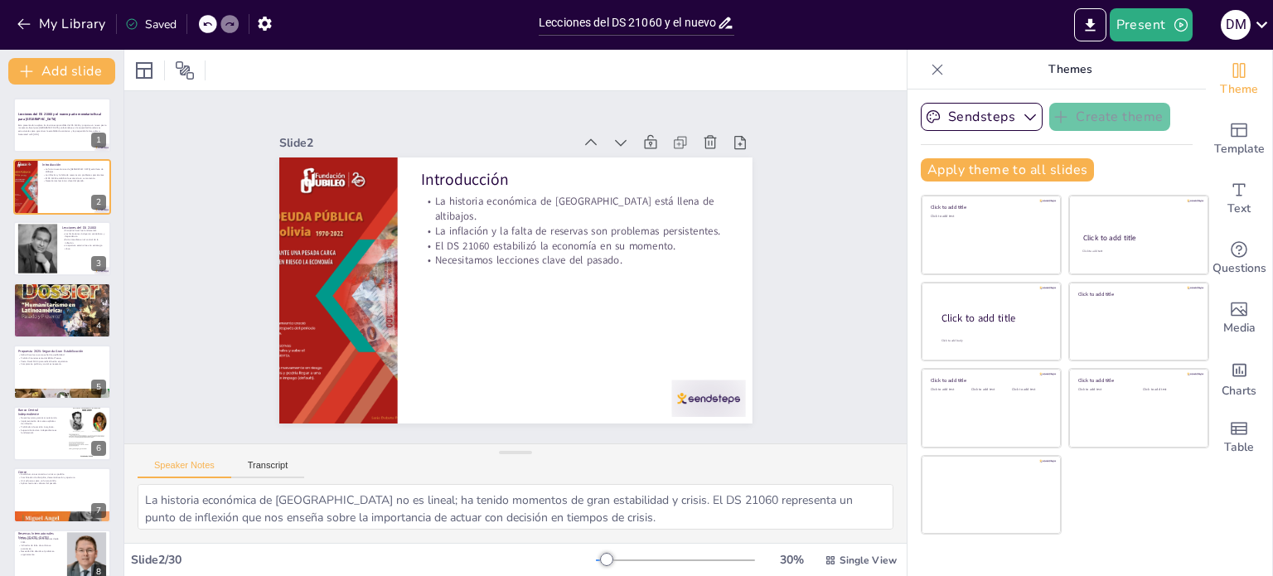
checkbox input "true"
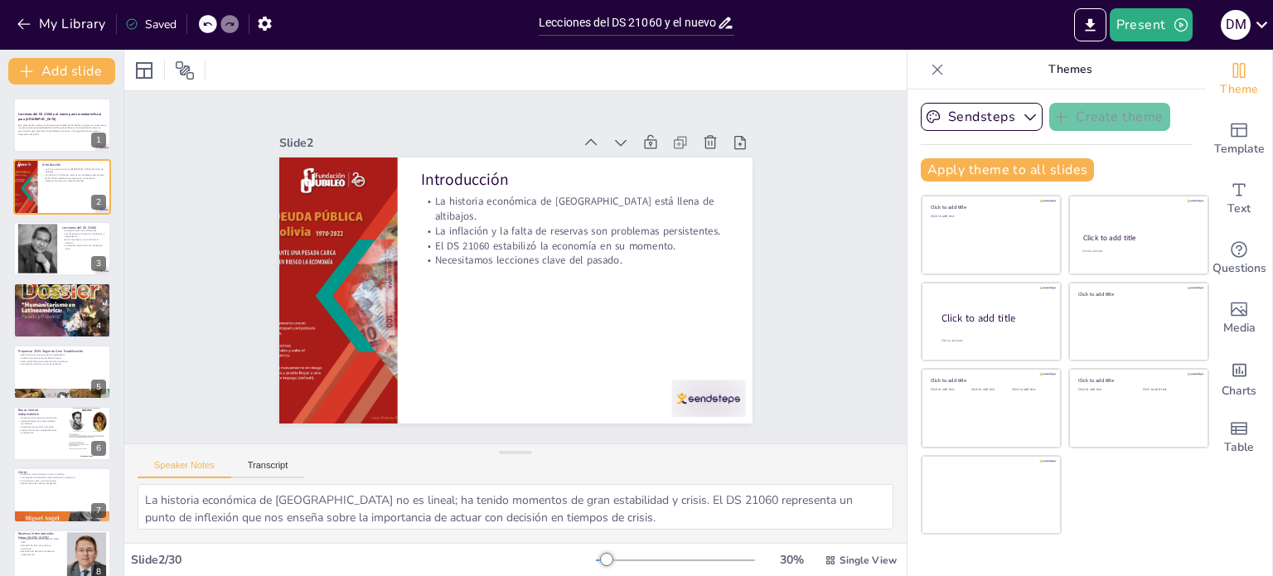
checkbox input "true"
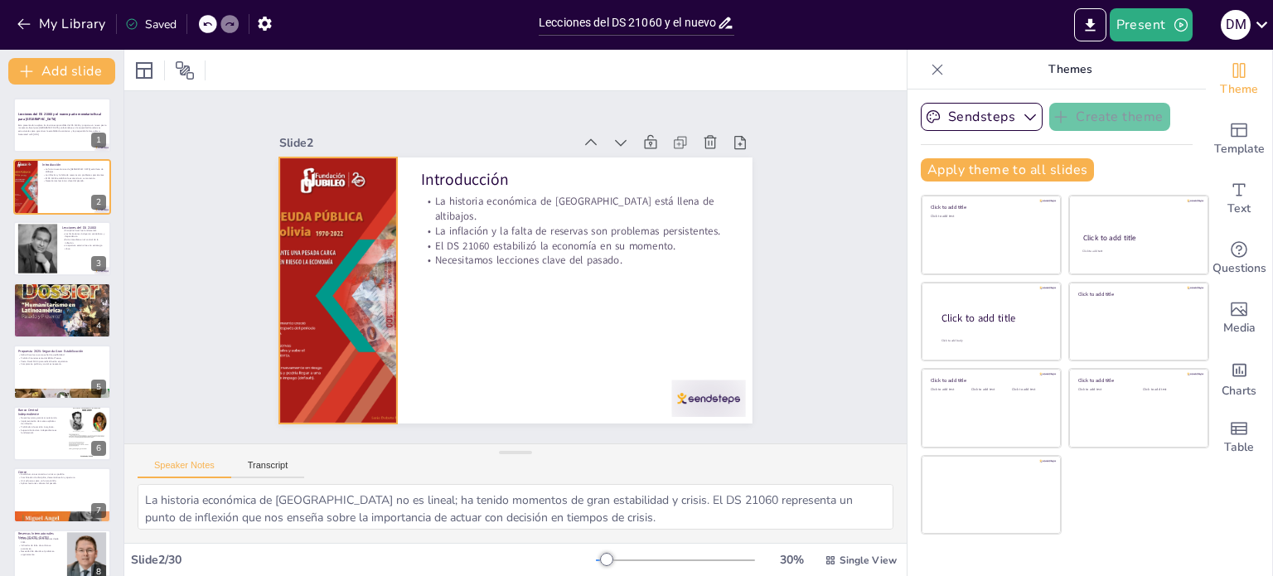
checkbox input "true"
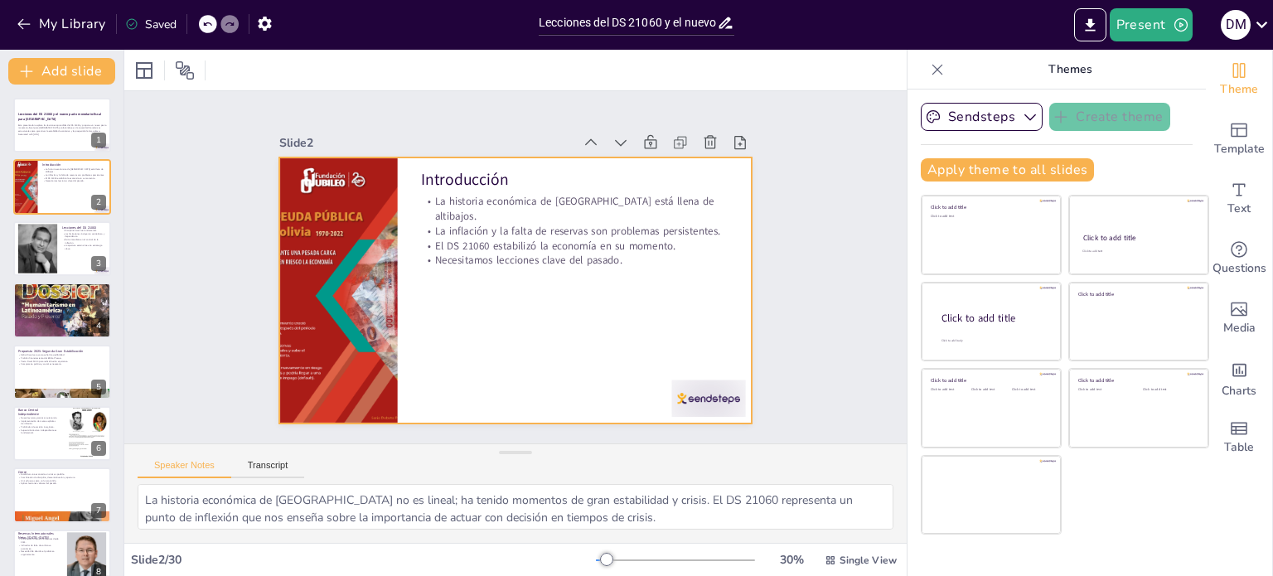
checkbox input "true"
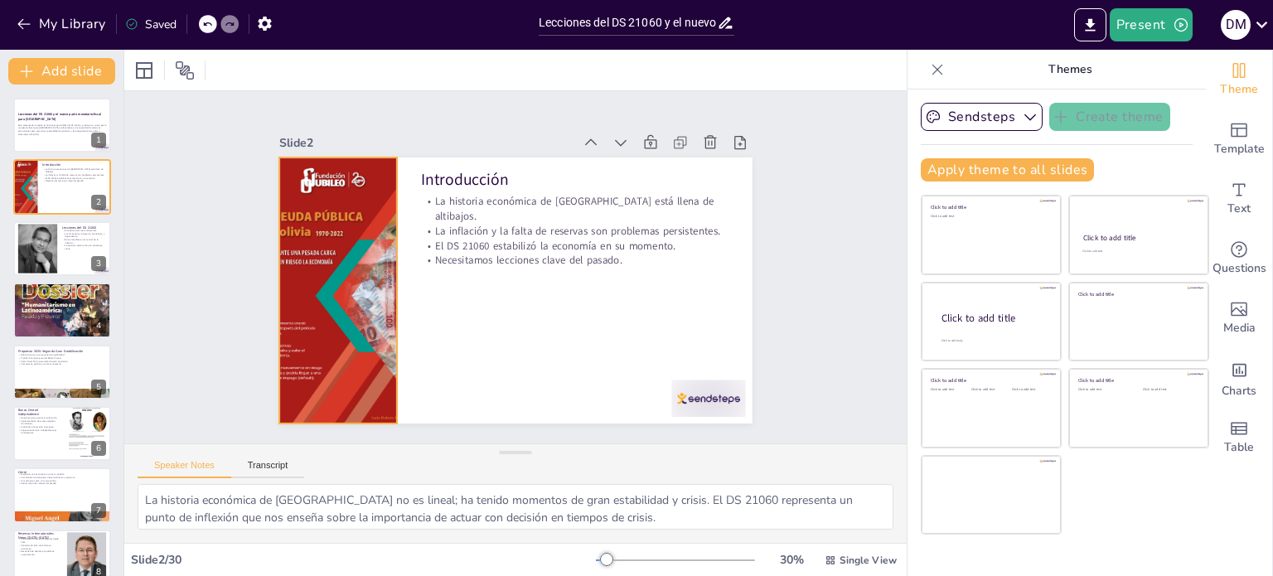
checkbox input "true"
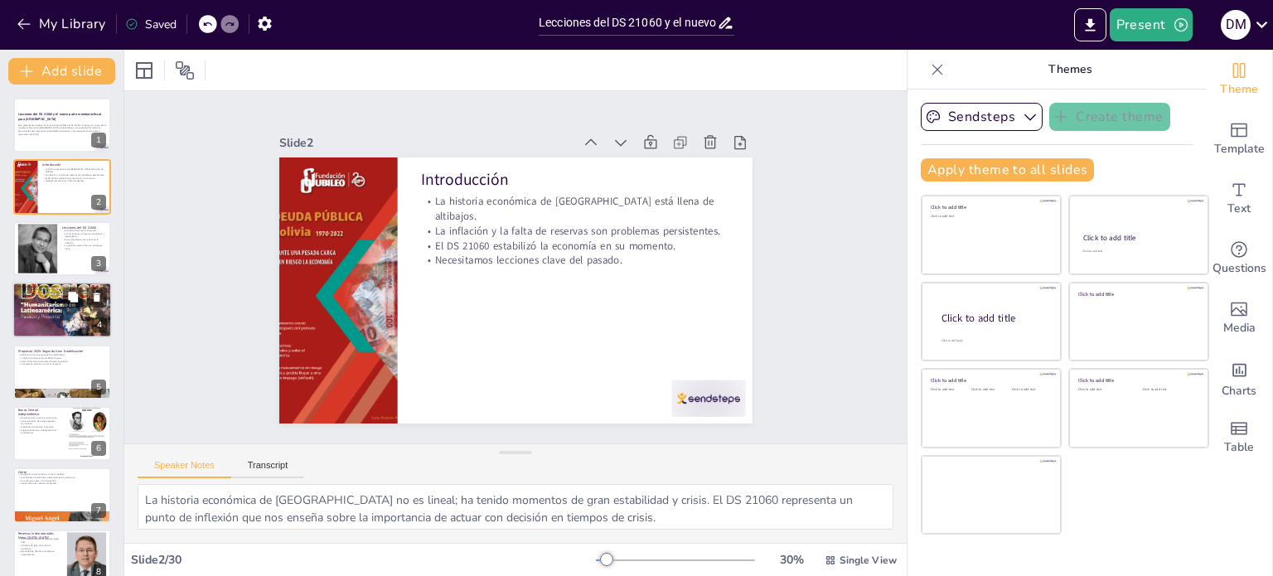
checkbox input "true"
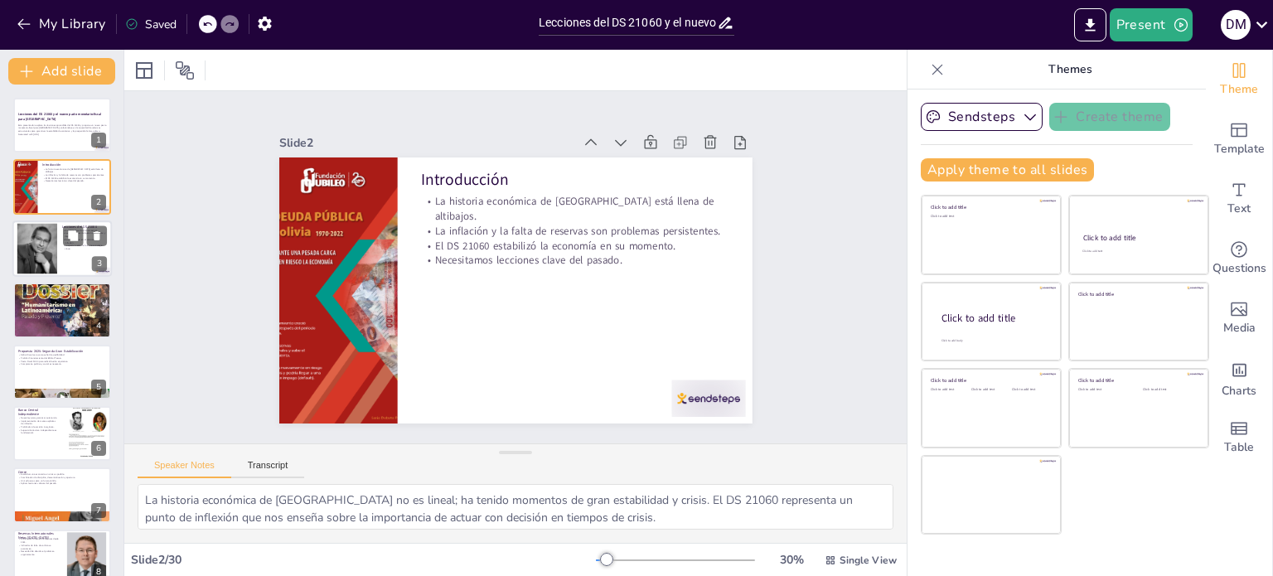
checkbox input "true"
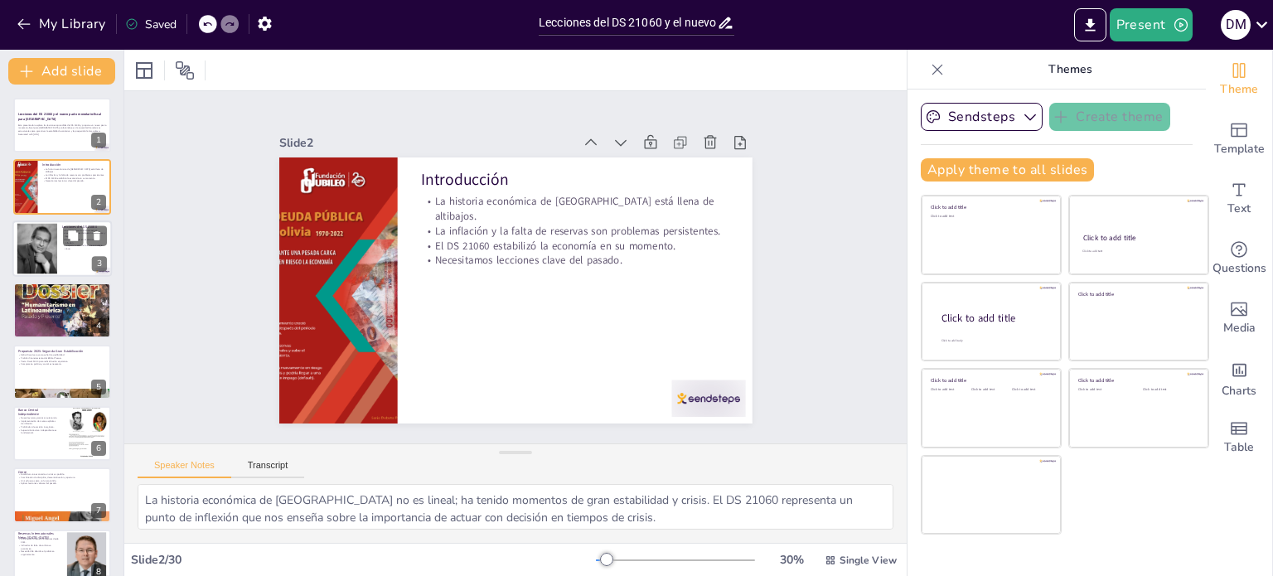
checkbox input "true"
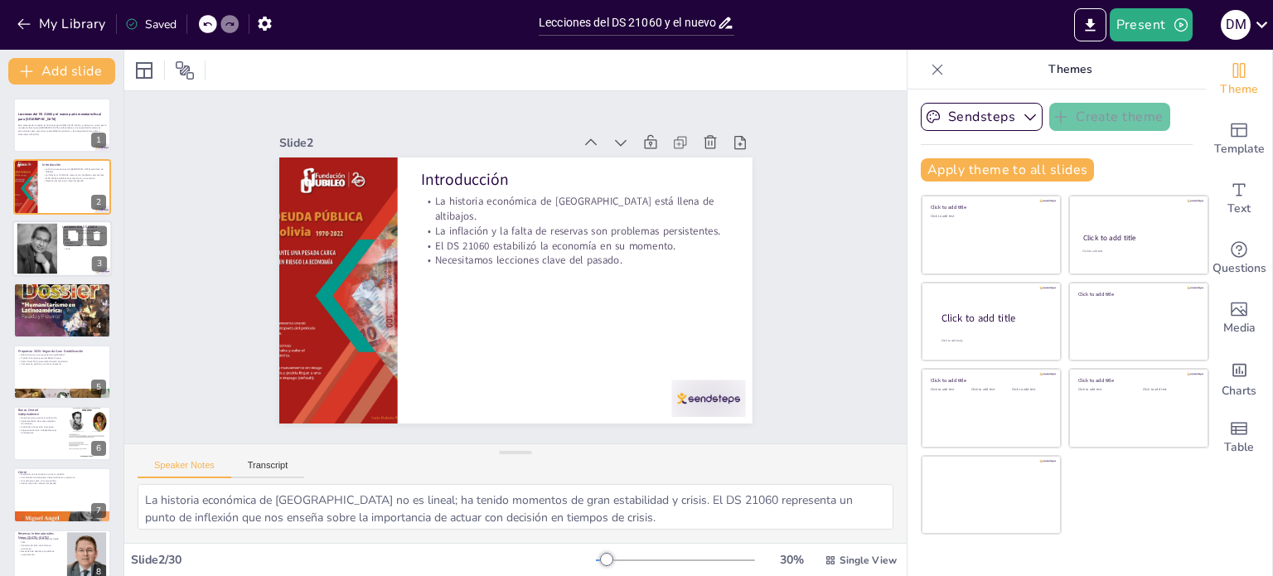
checkbox input "true"
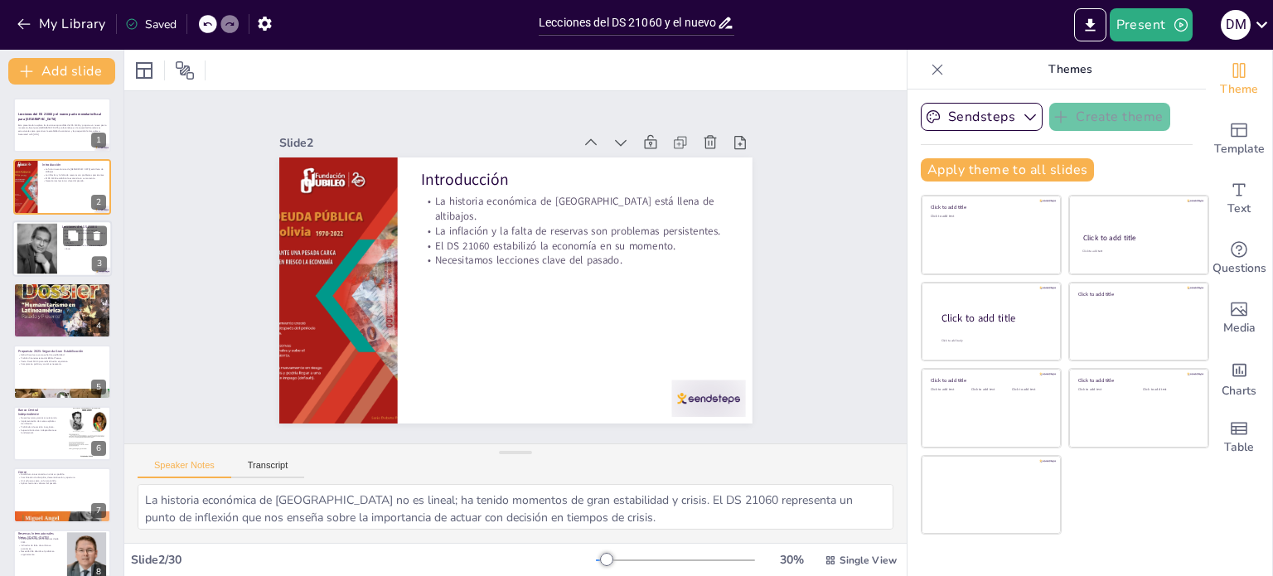
click at [70, 246] on p "La apertura externa fue una estrategia clave." at bounding box center [84, 247] width 45 height 6
type textarea "La disciplina fiscal se convirtió en una de las piedras angulares del éxito del…"
checkbox input "true"
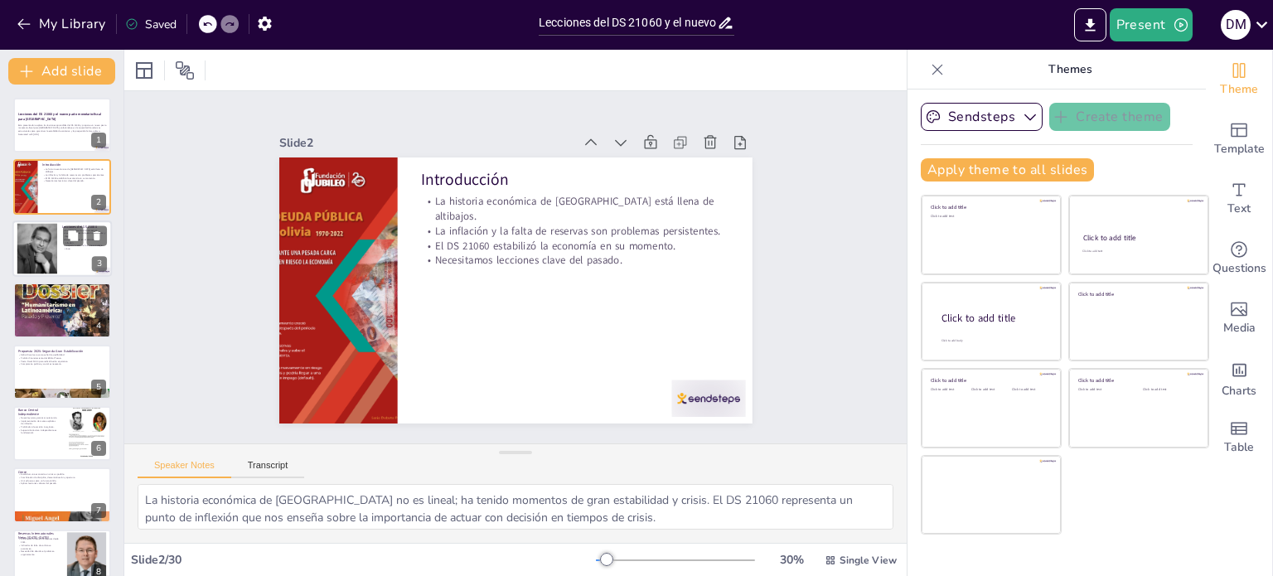
checkbox input "true"
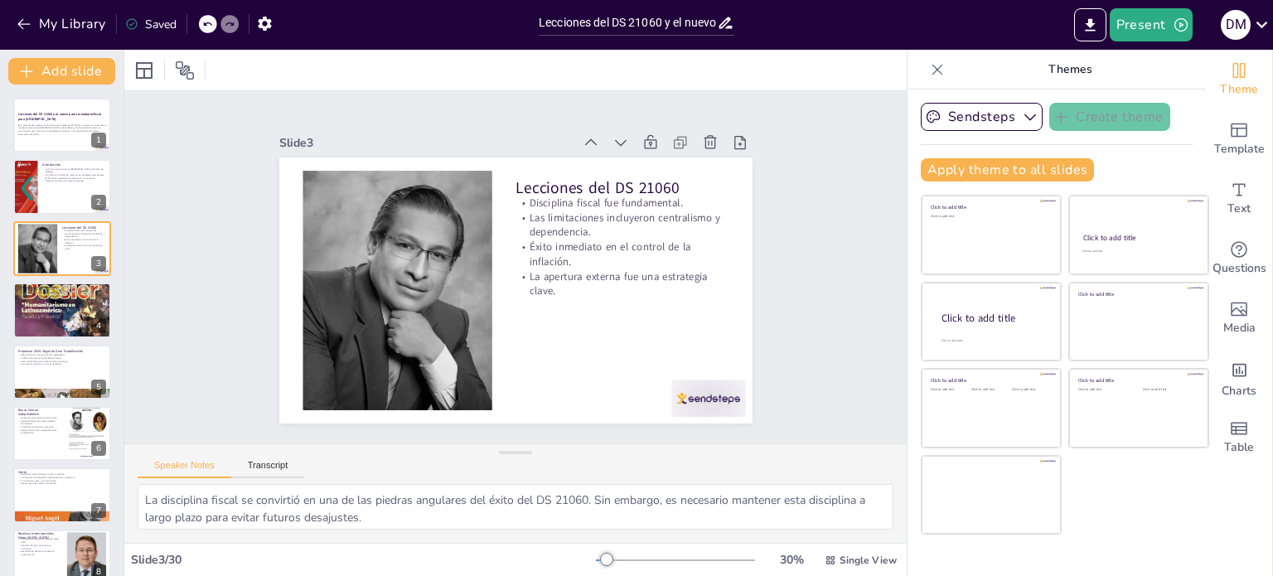
checkbox input "true"
click at [47, 306] on div at bounding box center [61, 309] width 99 height 129
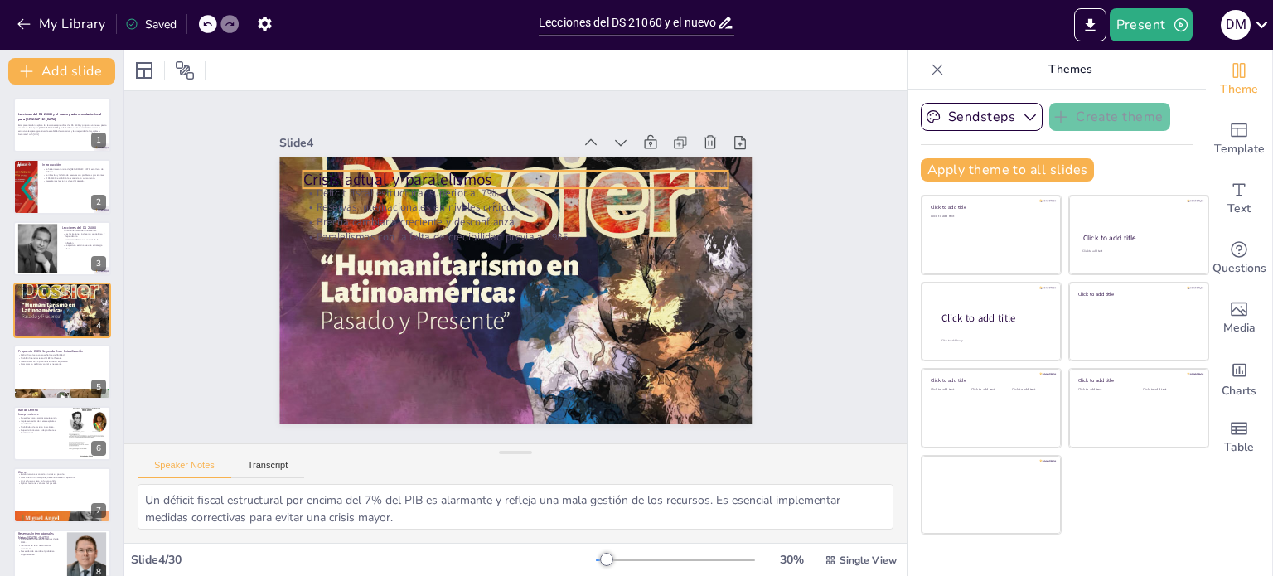
click at [464, 164] on div "Crisis actual y paralelismos Déficit fiscal estructural superior al 7%. Reserva…" at bounding box center [511, 290] width 518 height 359
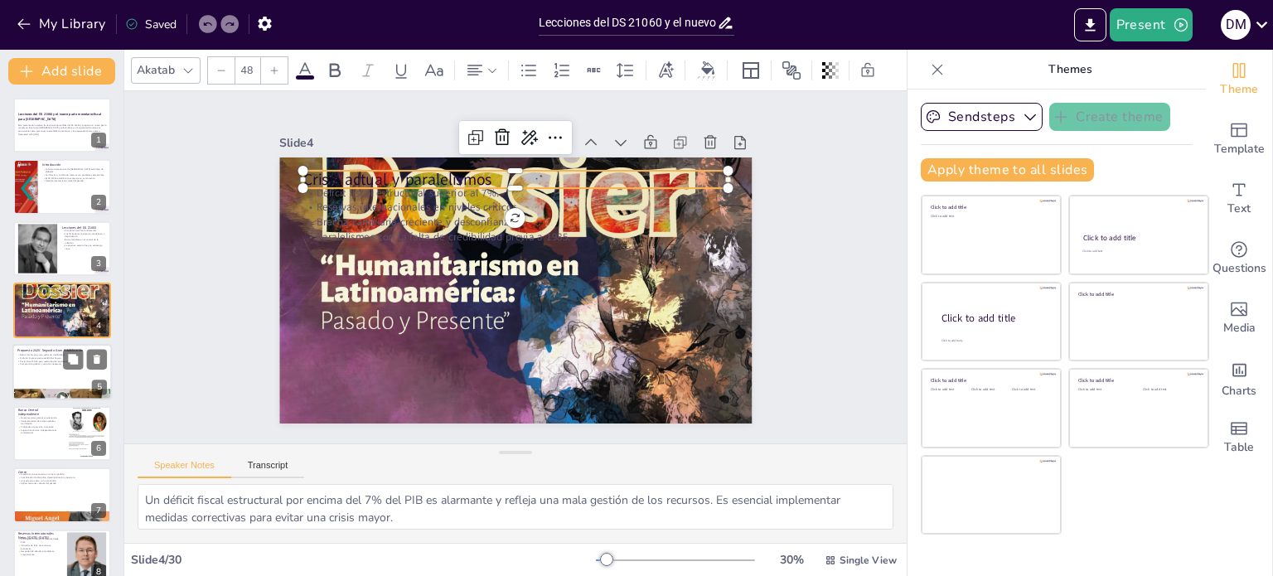
click at [72, 380] on div at bounding box center [61, 372] width 99 height 56
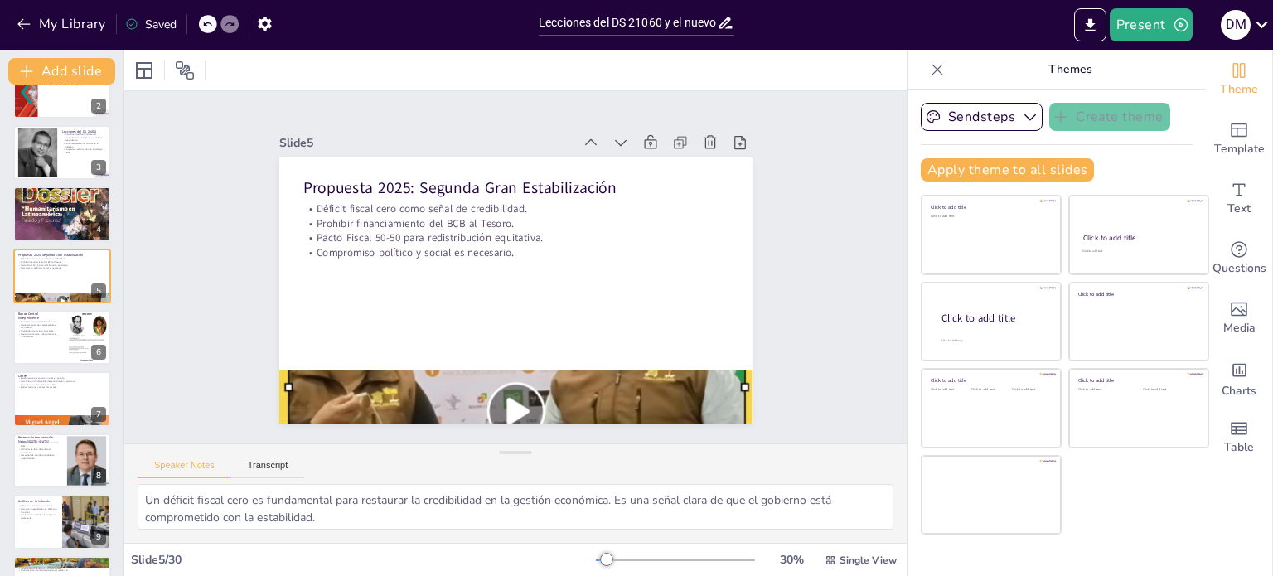
scroll to position [207, 0]
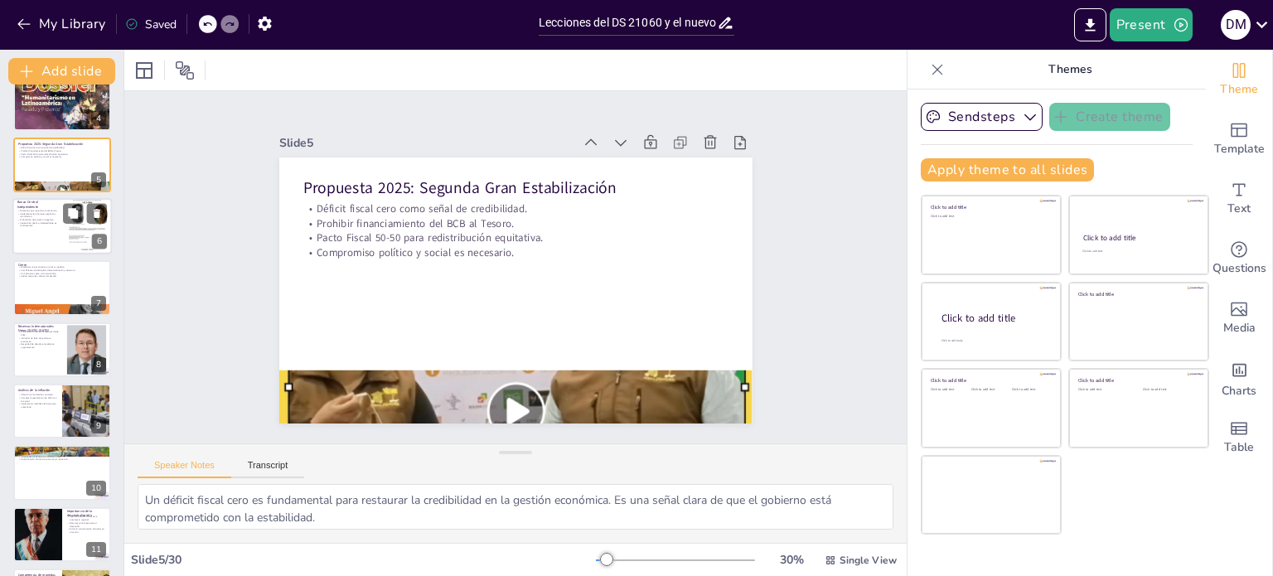
click at [47, 229] on div at bounding box center [61, 226] width 99 height 56
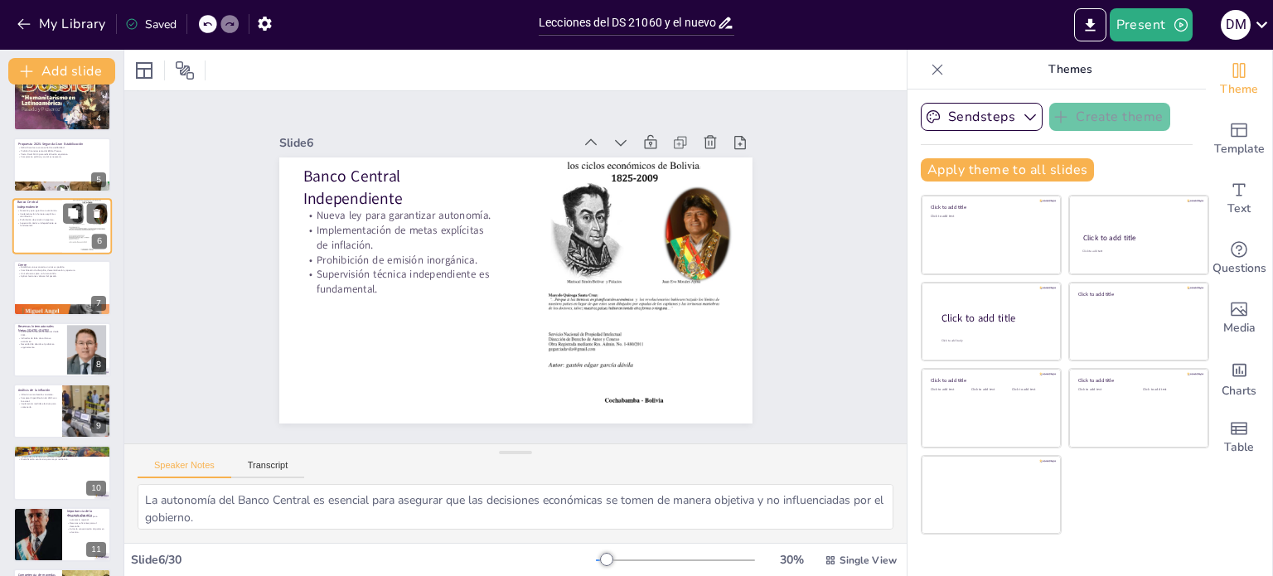
scroll to position [103, 0]
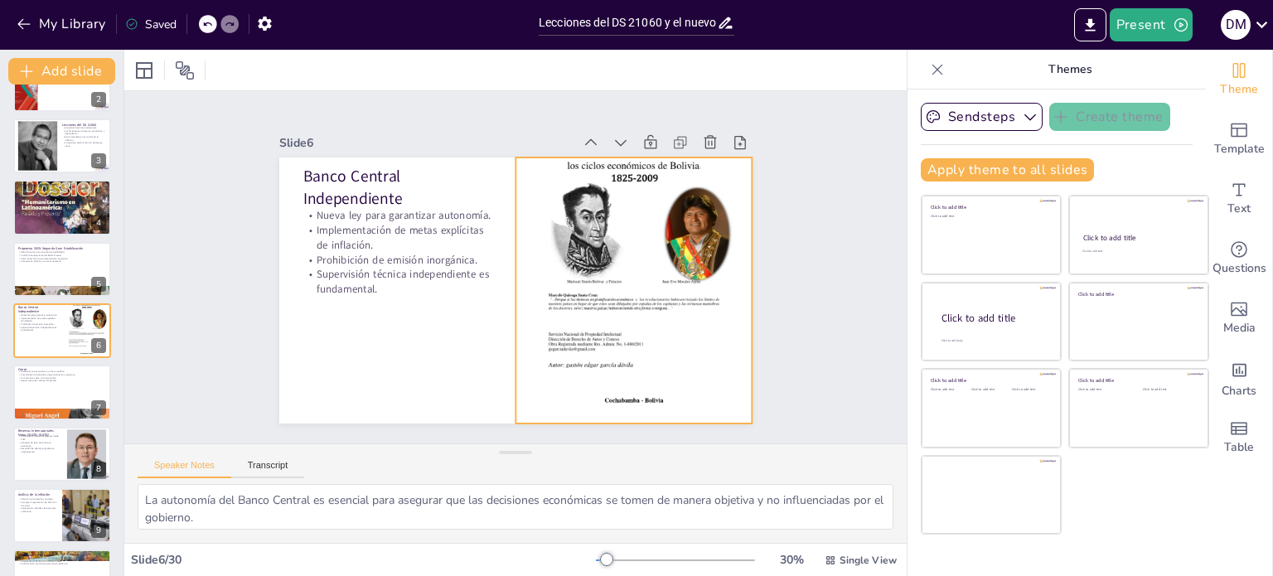
click at [679, 215] on div at bounding box center [630, 302] width 268 height 338
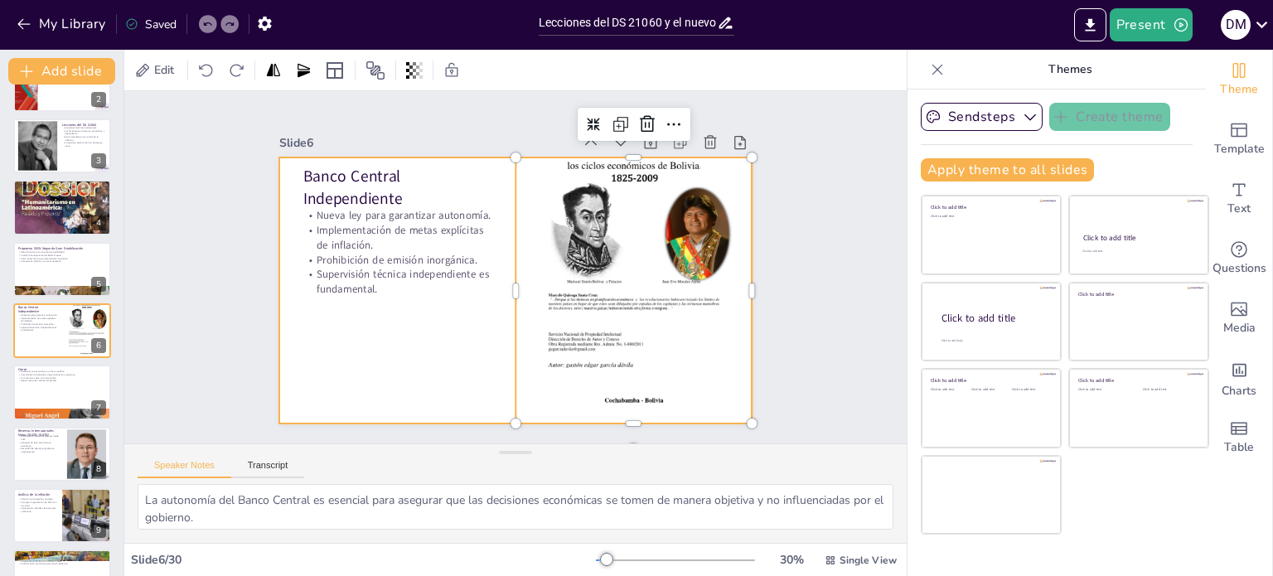
click at [423, 344] on div at bounding box center [513, 290] width 498 height 314
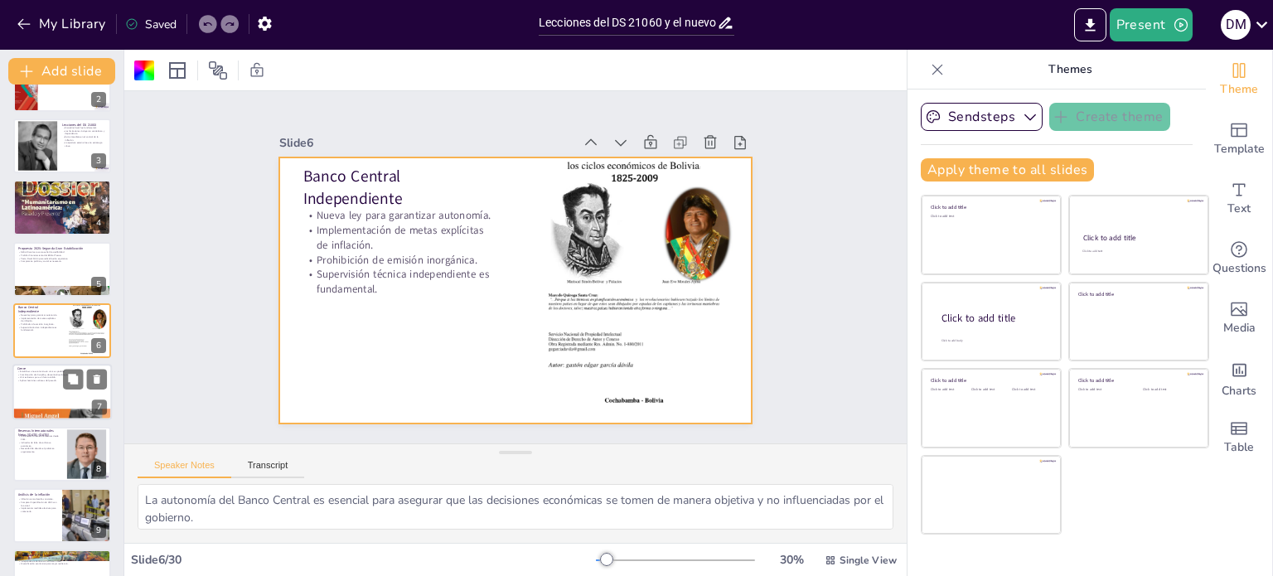
click at [56, 384] on div at bounding box center [61, 393] width 99 height 56
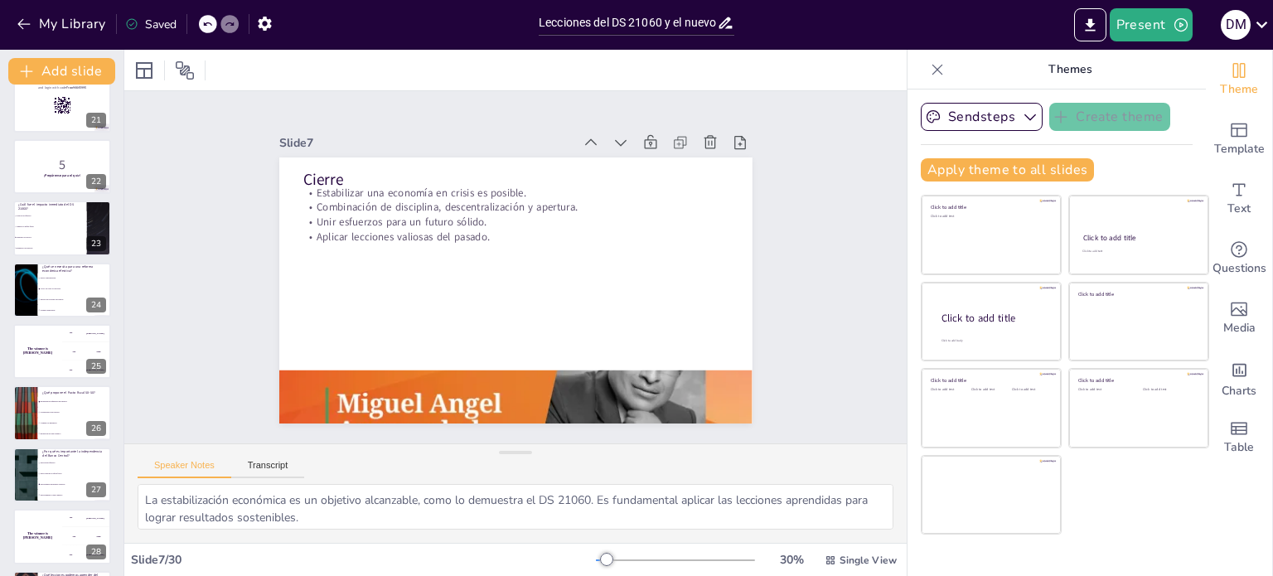
scroll to position [1377, 0]
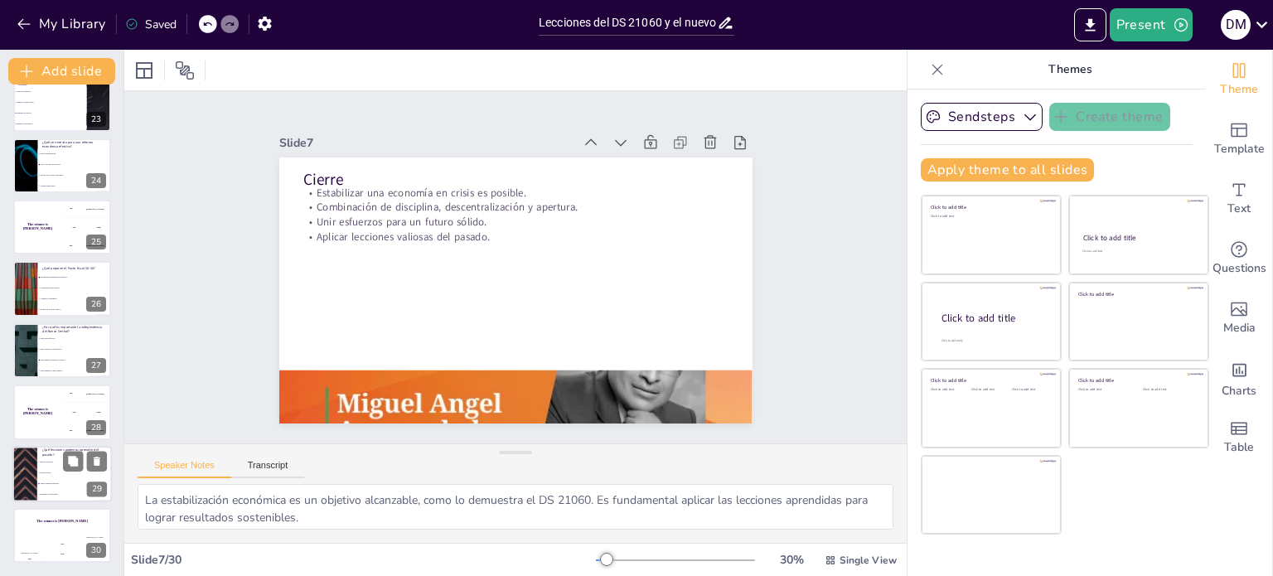
click at [38, 473] on li "Repetir errores" at bounding box center [74, 472] width 75 height 11
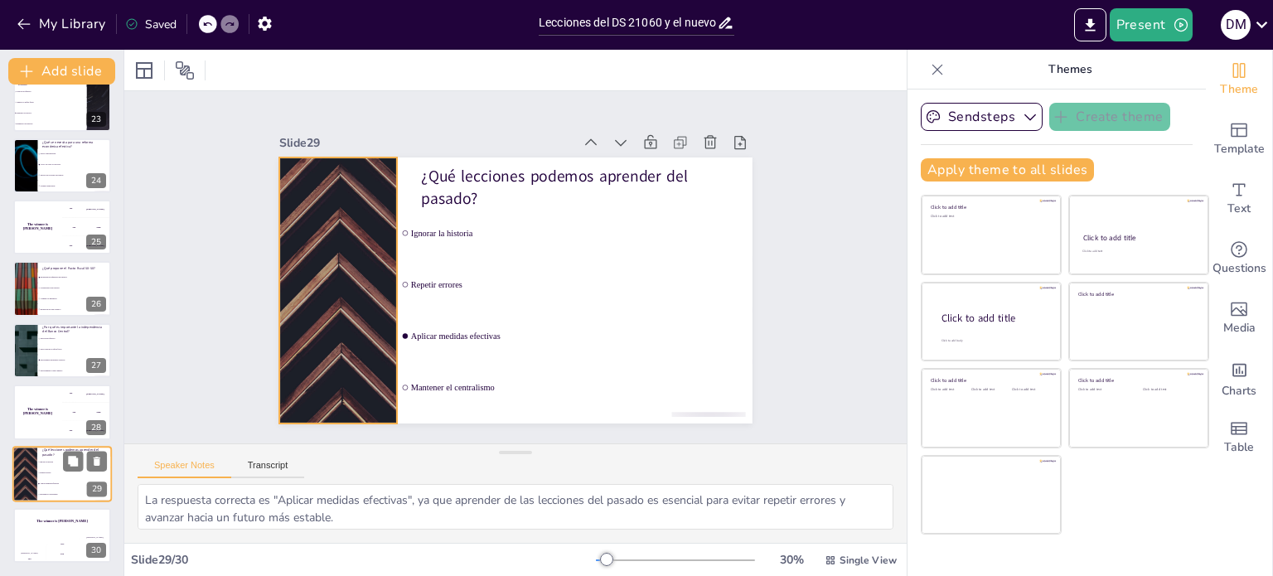
click at [30, 458] on div at bounding box center [24, 474] width 99 height 56
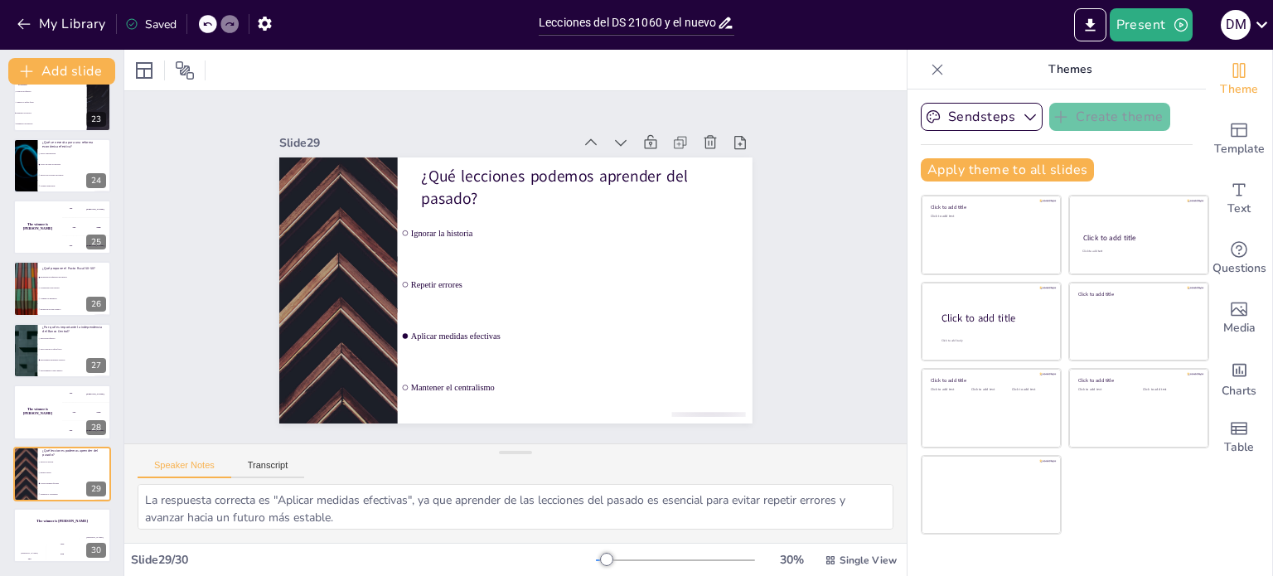
click at [40, 280] on li "Redistribución equitativa de ingresos" at bounding box center [74, 277] width 75 height 11
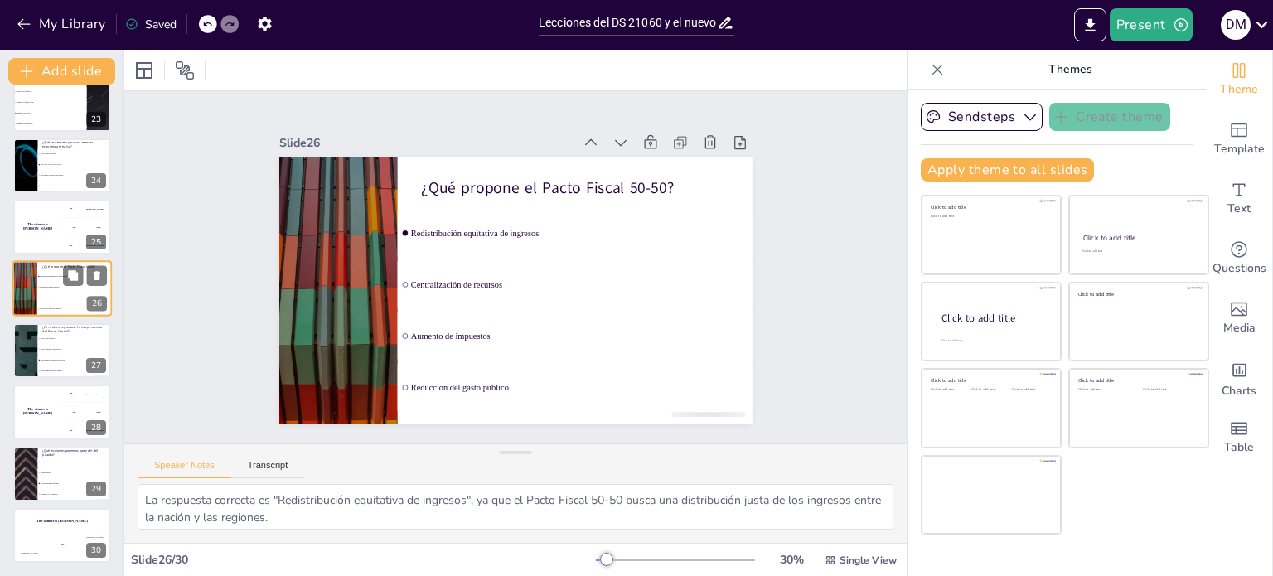
scroll to position [1336, 0]
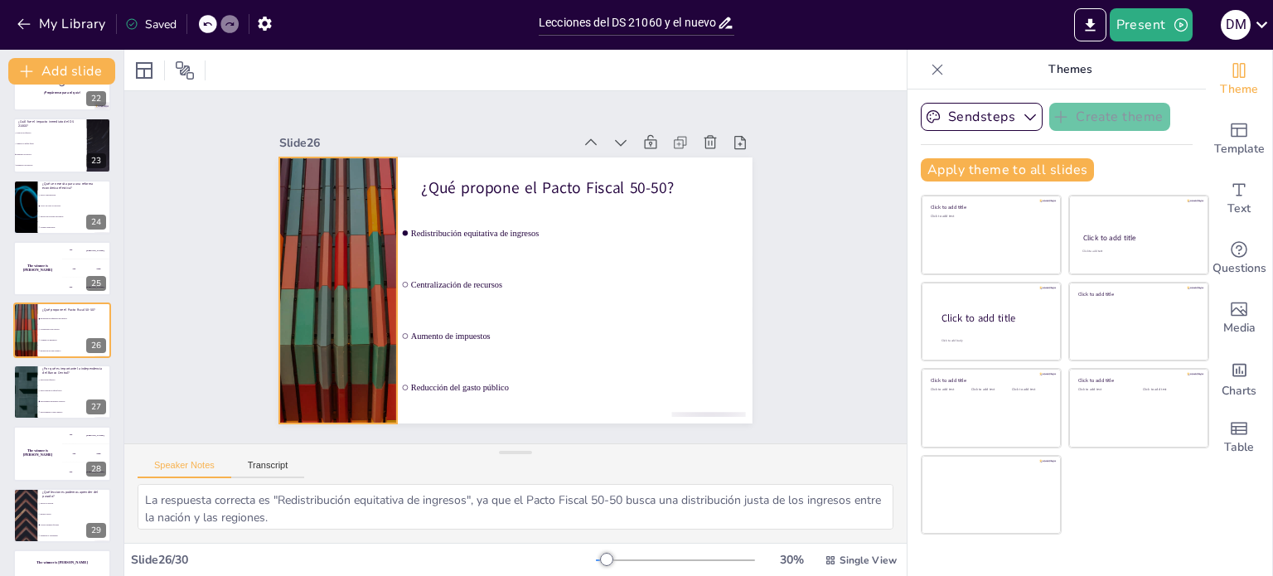
click at [328, 237] on div at bounding box center [338, 290] width 473 height 266
